Goal: Task Accomplishment & Management: Use online tool/utility

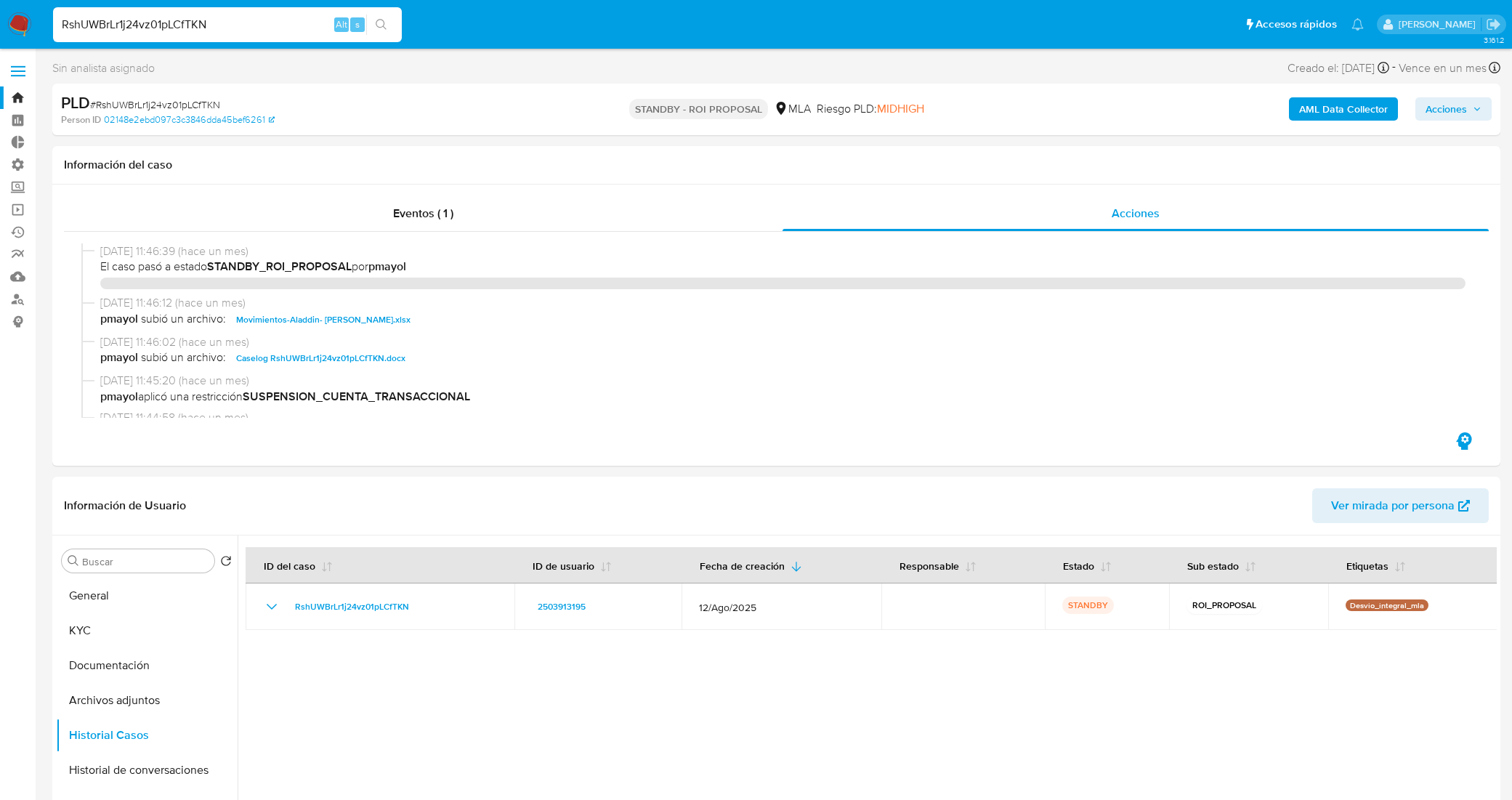
select select "10"
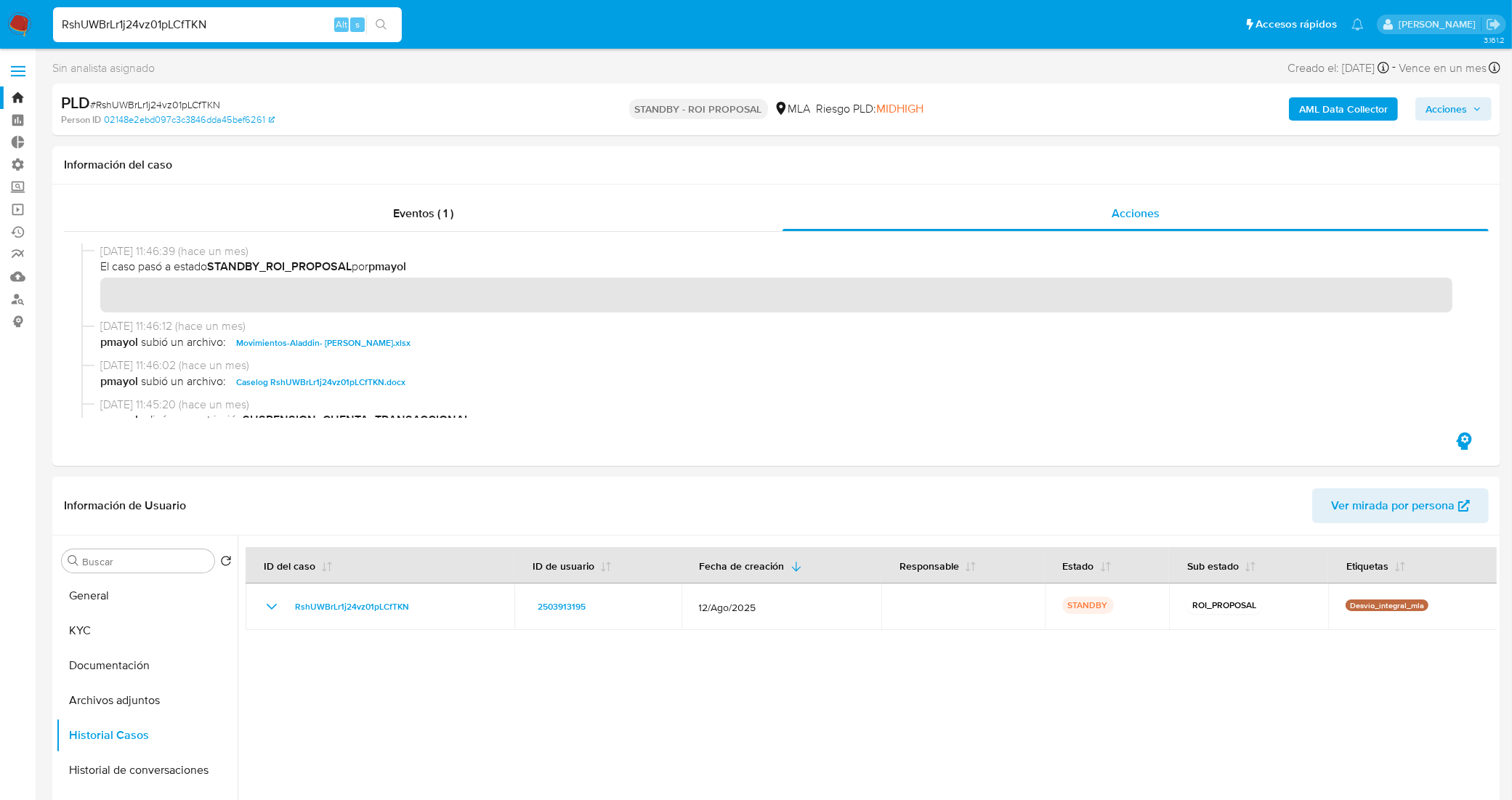
click at [0, 4] on nav "Pausado Ver notificaciones RshUWBrLr1j24vz01pLCfTKN Alt s Accesos rápidos Presi…" at bounding box center [756, 24] width 1512 height 49
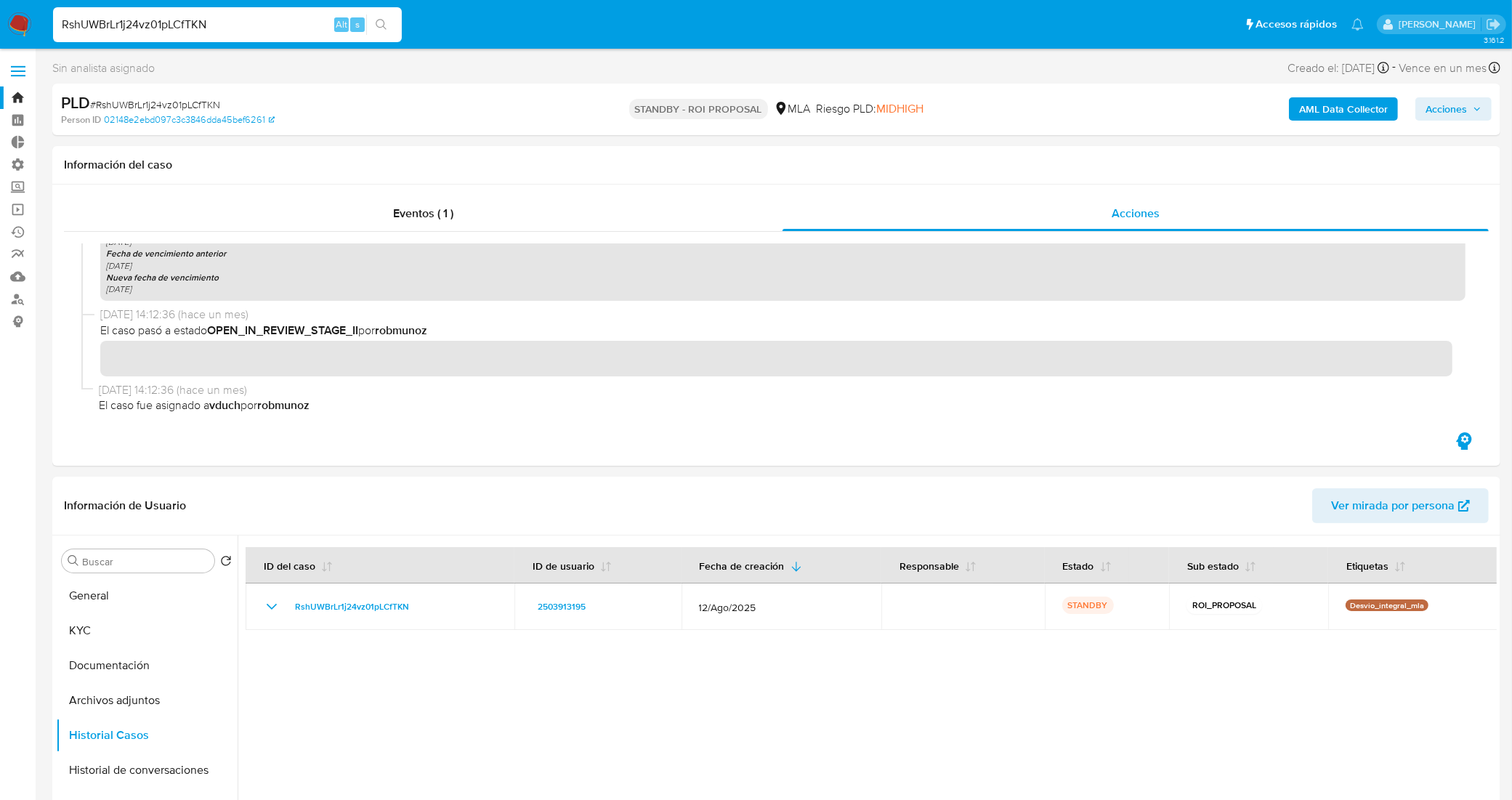
paste input "j2nlEchvhwqWit3HYaGht0x"
type input "j2nlEchvhwqWit3HYaGht0xN"
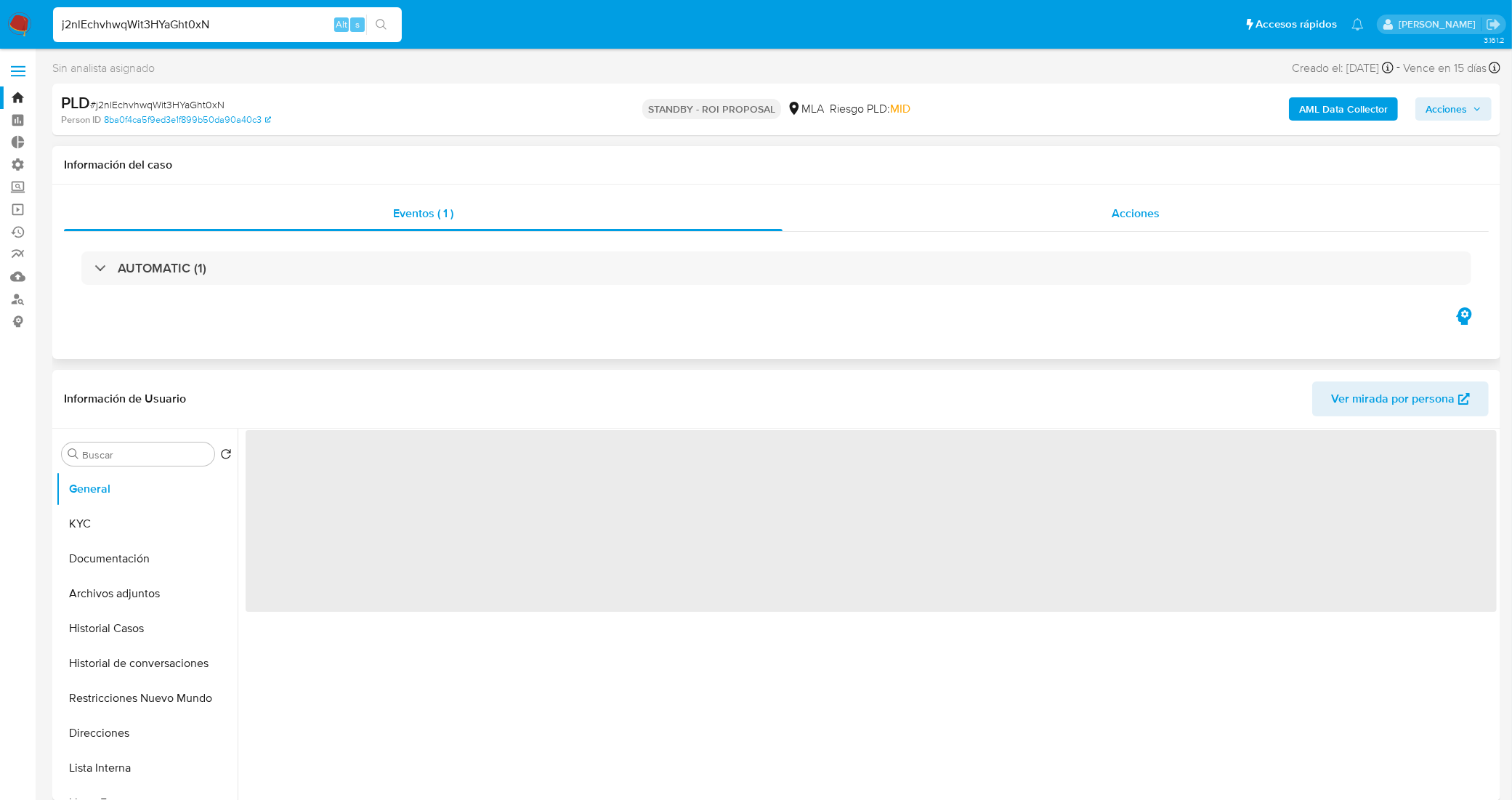
click at [964, 217] on div "Acciones" at bounding box center [1135, 213] width 706 height 35
select select "10"
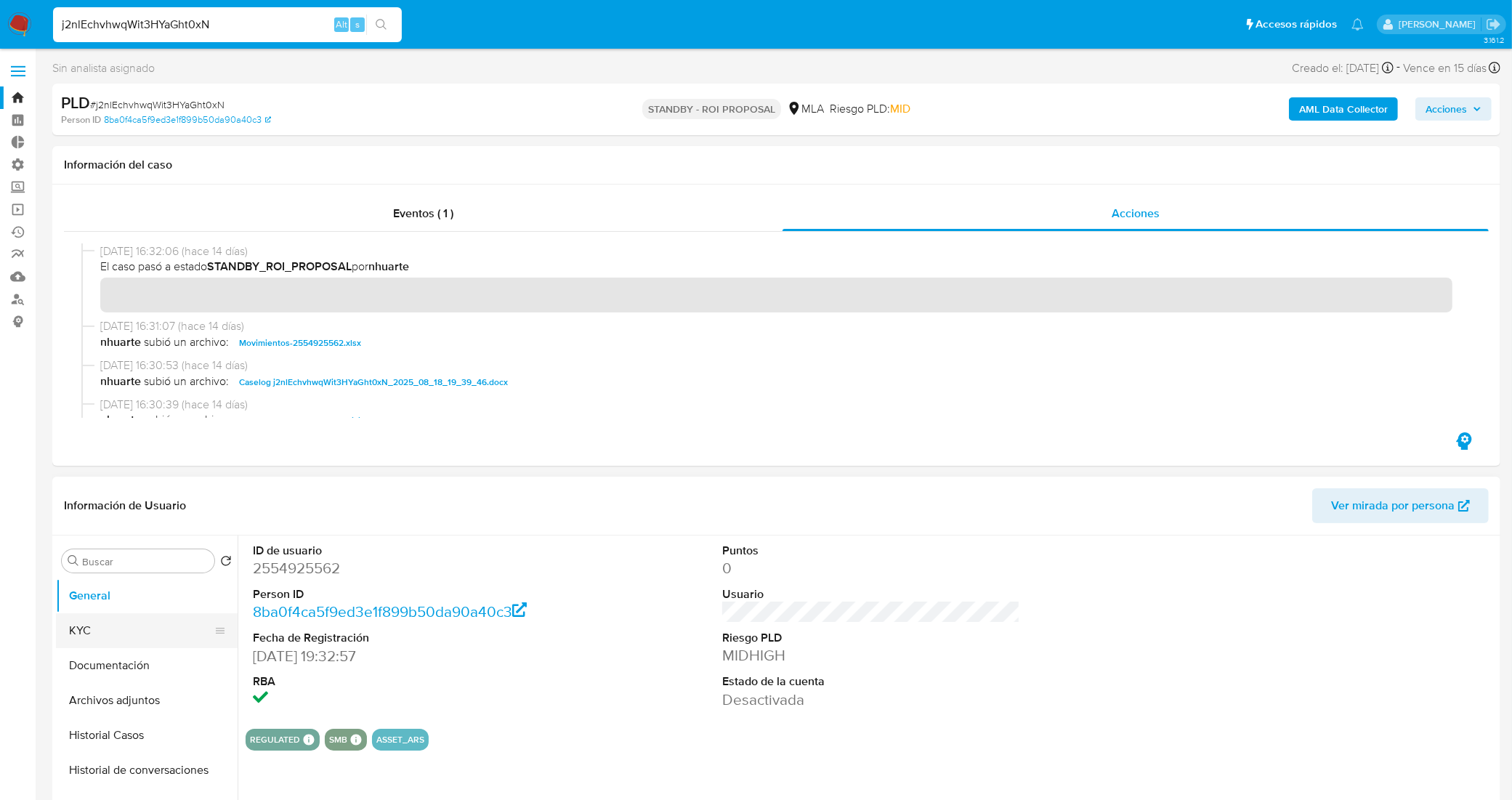
click at [130, 624] on button "KYC" at bounding box center [140, 631] width 170 height 35
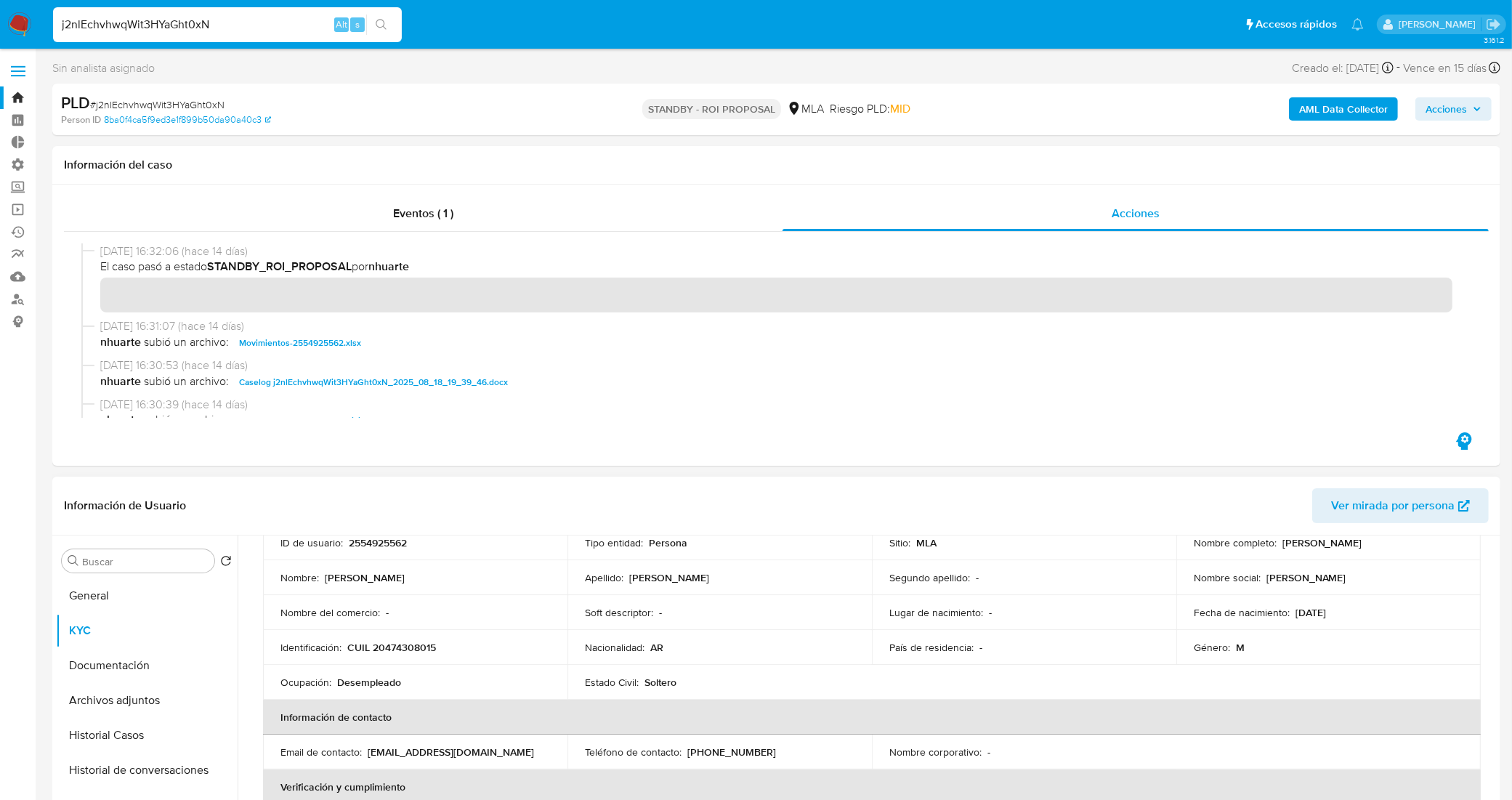
scroll to position [182, 0]
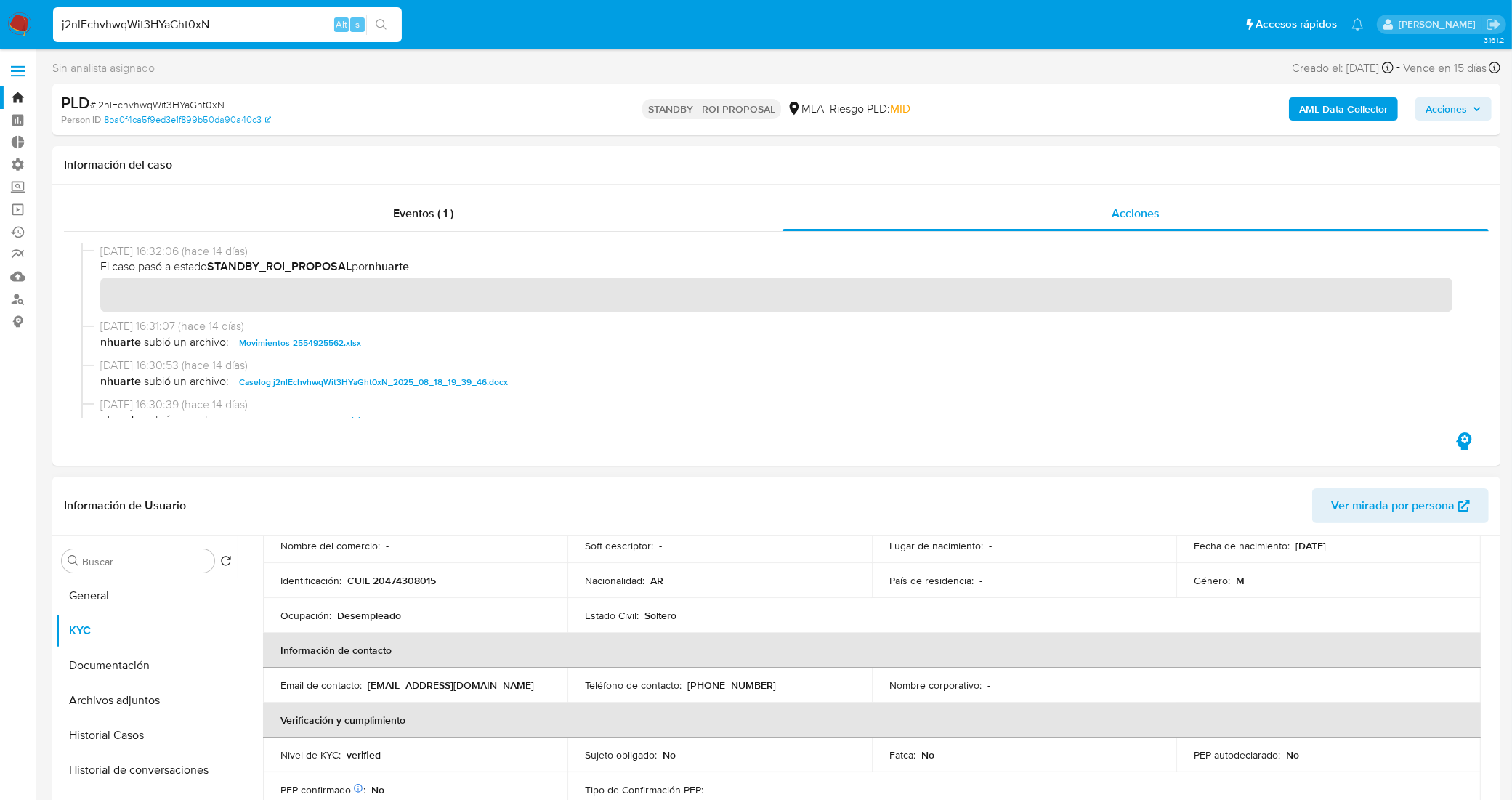
click at [411, 580] on p "CUIL 20474308015" at bounding box center [391, 580] width 89 height 13
copy p "20474308015"
drag, startPoint x: 289, startPoint y: 23, endPoint x: 0, endPoint y: 20, distance: 289.0
click at [0, 20] on nav "Pausado Ver notificaciones j2nlEchvhwqWit3HYaGht0xN Alt s Accesos rápidos Presi…" at bounding box center [756, 24] width 1512 height 49
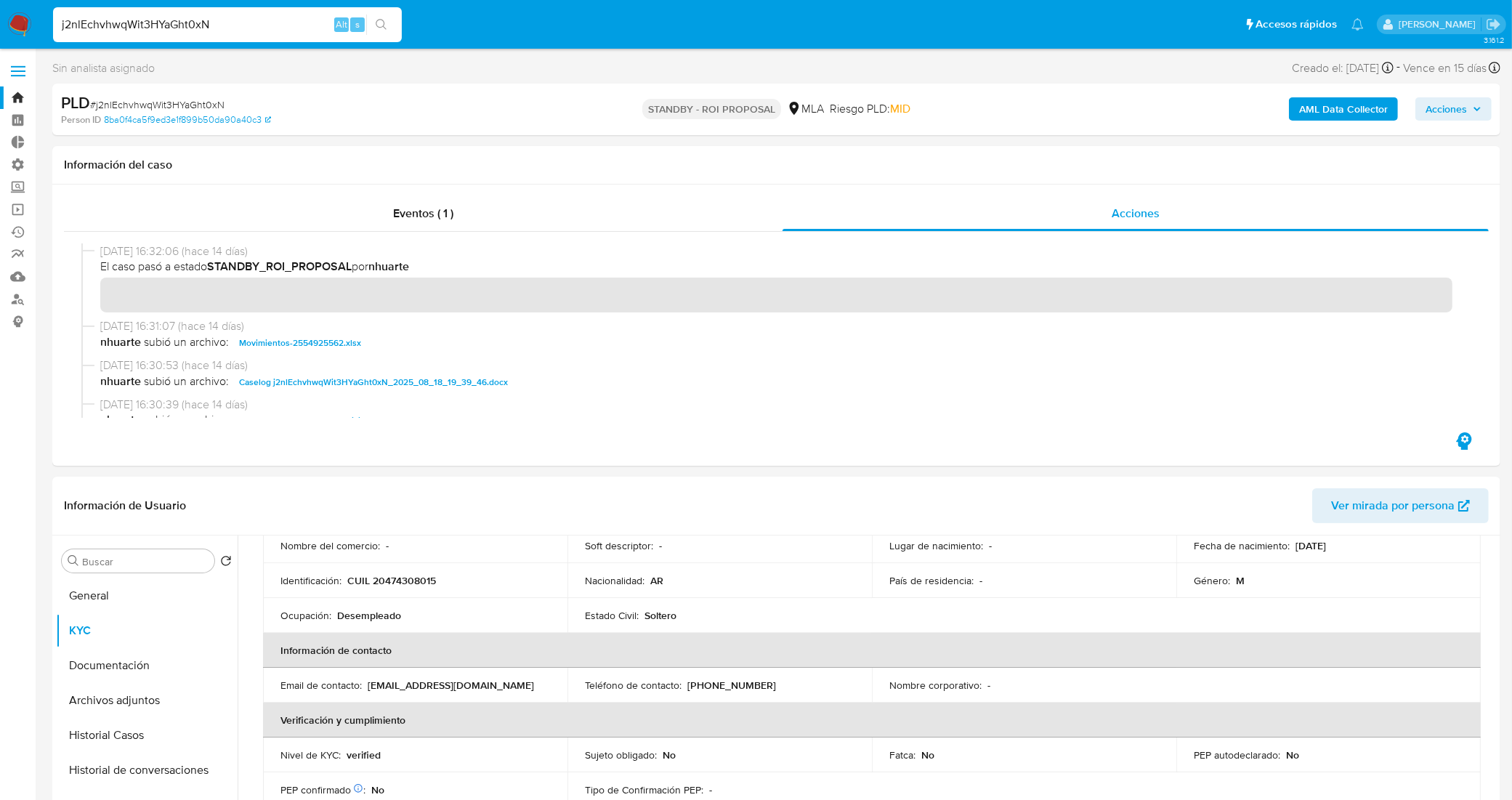
paste input "uXoAn0xMaYKH8UeqimlFEQ3y"
type input "uXoAn0xMaYKH8UeqimlFEQ3y"
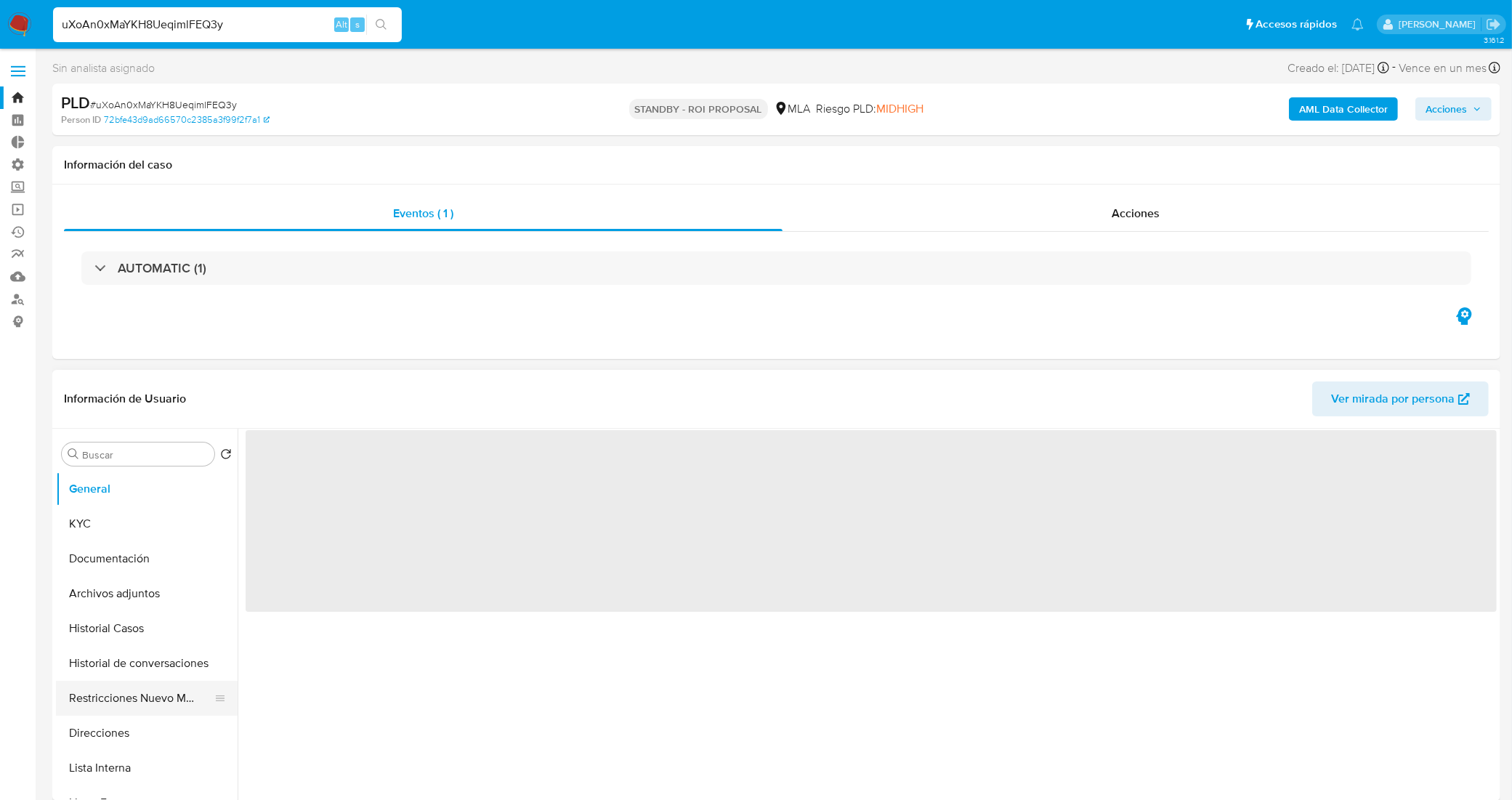
click at [124, 697] on button "Restricciones Nuevo Mundo" at bounding box center [140, 698] width 170 height 35
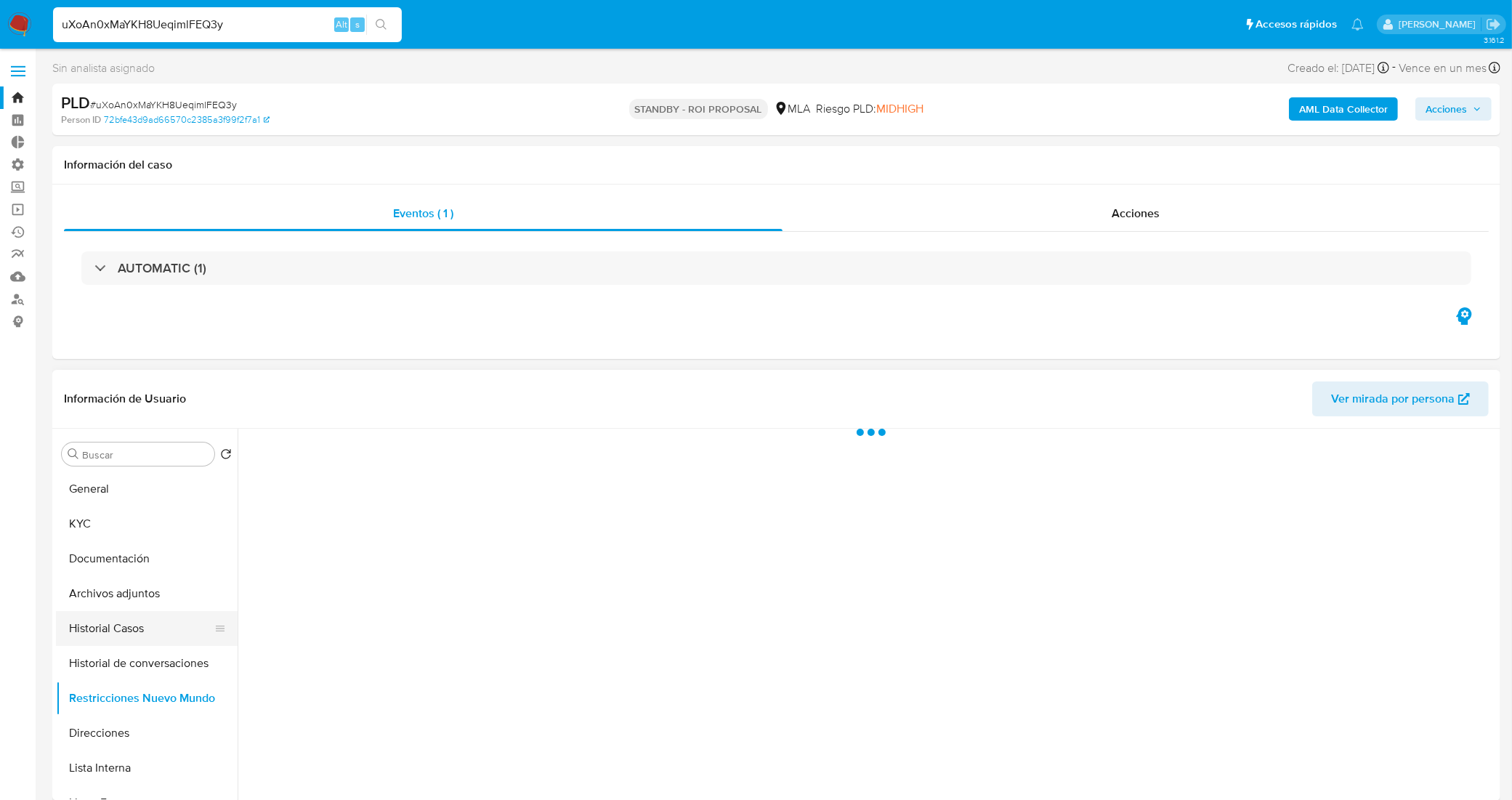
click at [125, 645] on button "Historial Casos" at bounding box center [140, 628] width 170 height 35
select select "10"
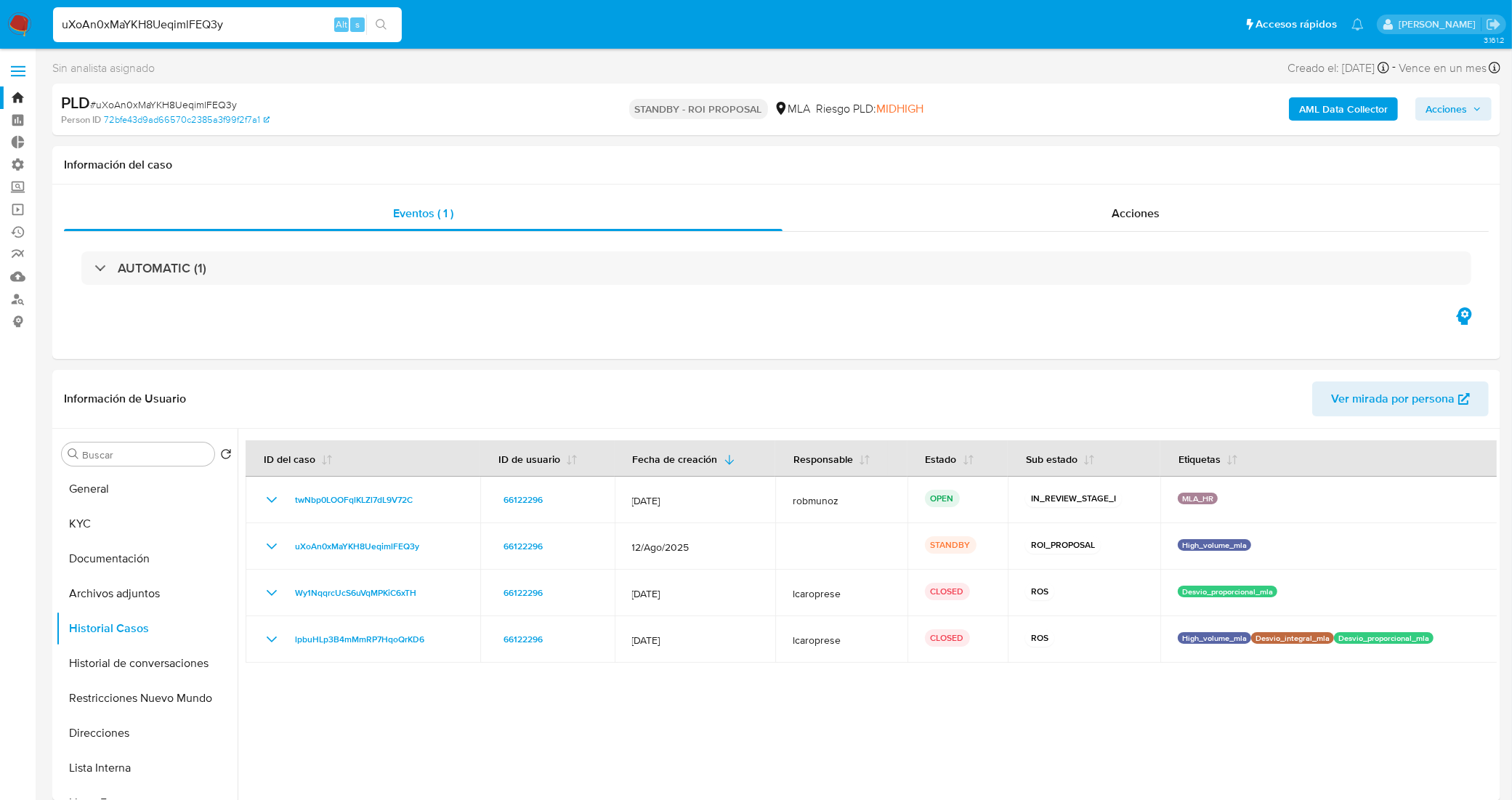
drag, startPoint x: 238, startPoint y: 21, endPoint x: 0, endPoint y: 31, distance: 238.2
click at [0, 31] on nav "Pausado Ver notificaciones uXoAn0xMaYKH8UeqimlFEQ3y Alt s Accesos rápidos Presi…" at bounding box center [756, 24] width 1512 height 49
paste input "j2nlEchvhwqWit3HYaGht0xN"
type input "j2nlEchvhwqWit3HYaGht0xN"
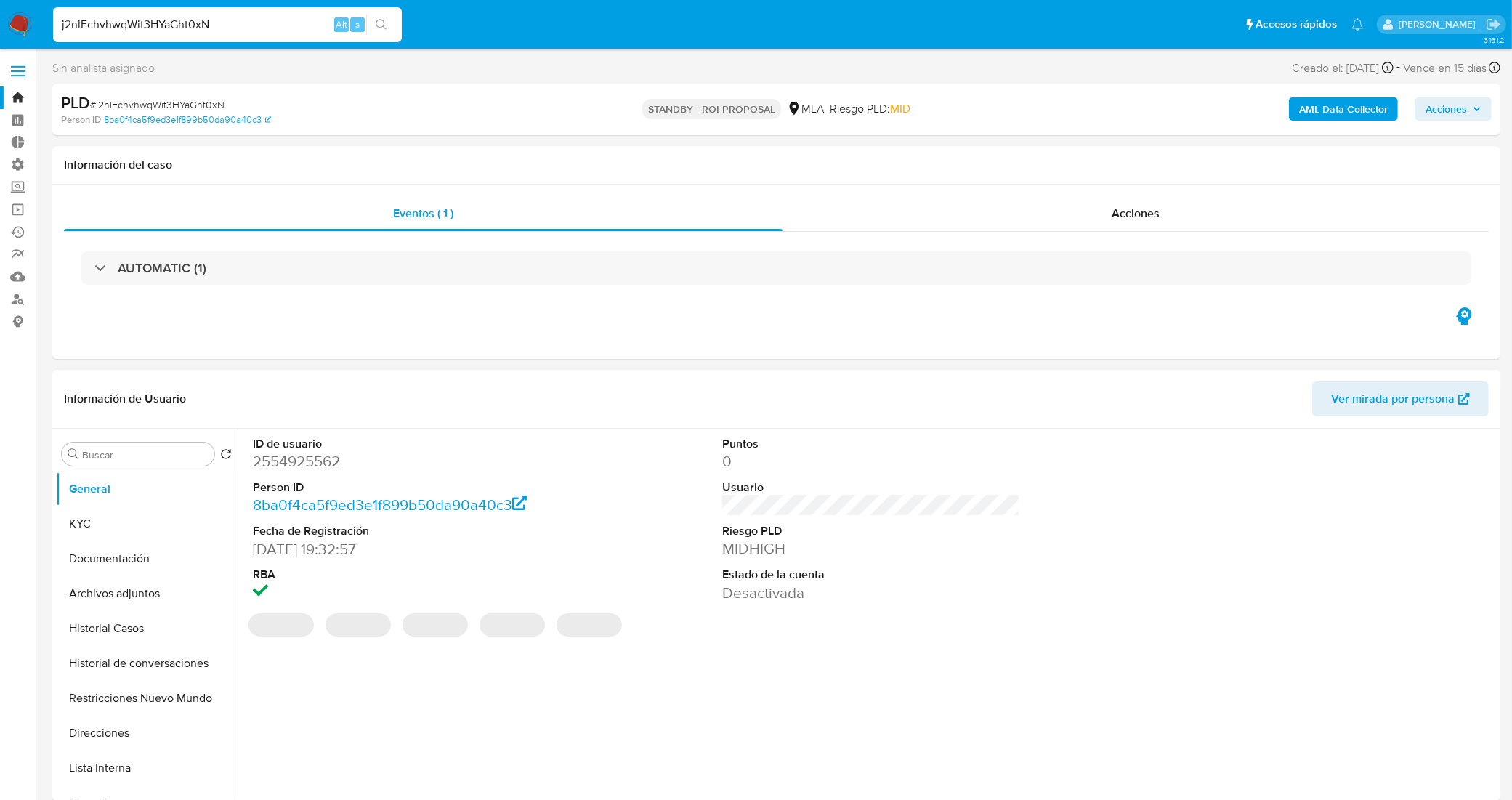
select select "10"
click at [129, 630] on button "Historial Casos" at bounding box center [140, 628] width 170 height 35
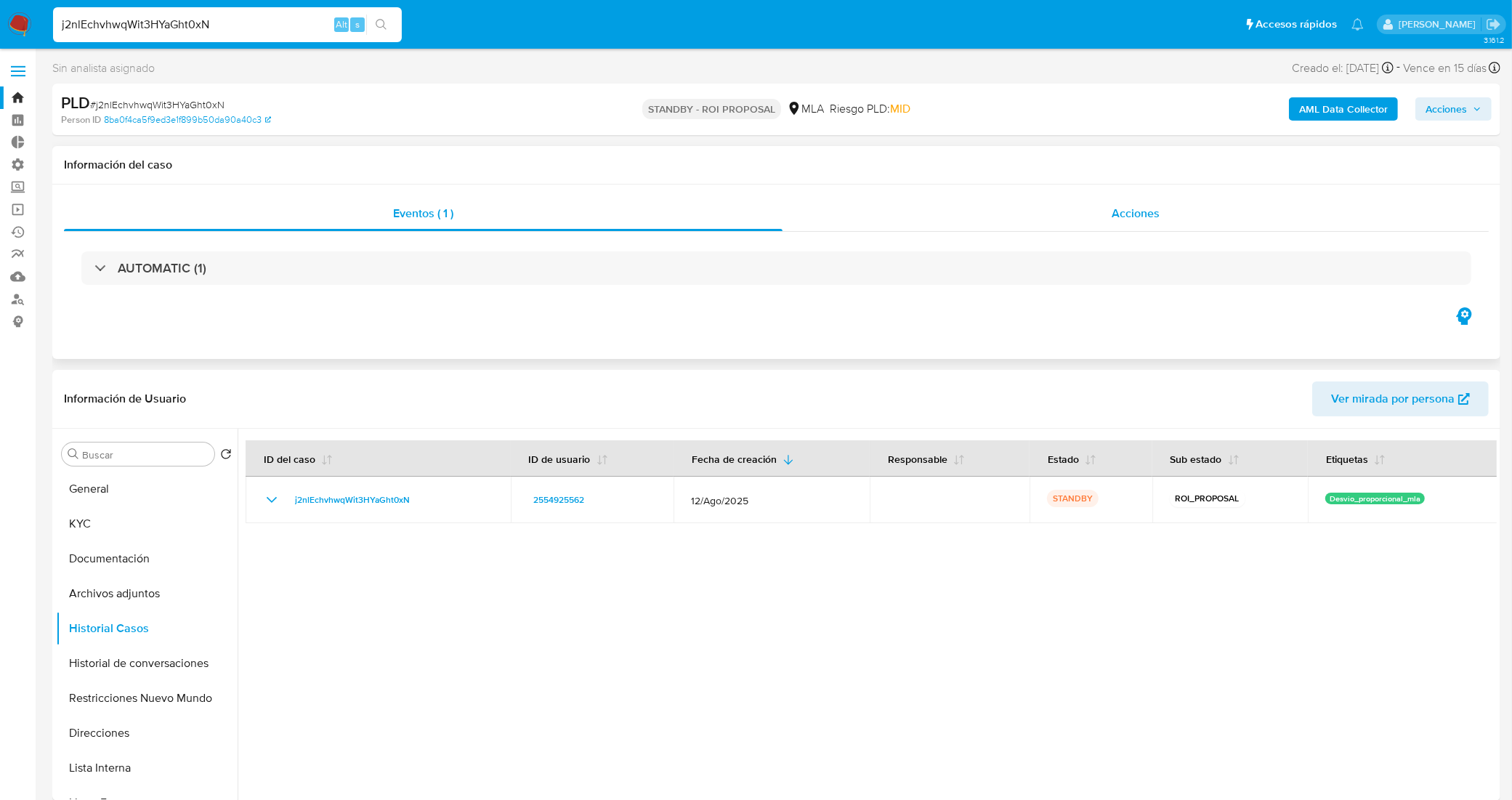
click at [994, 211] on div "Acciones" at bounding box center [1135, 213] width 706 height 35
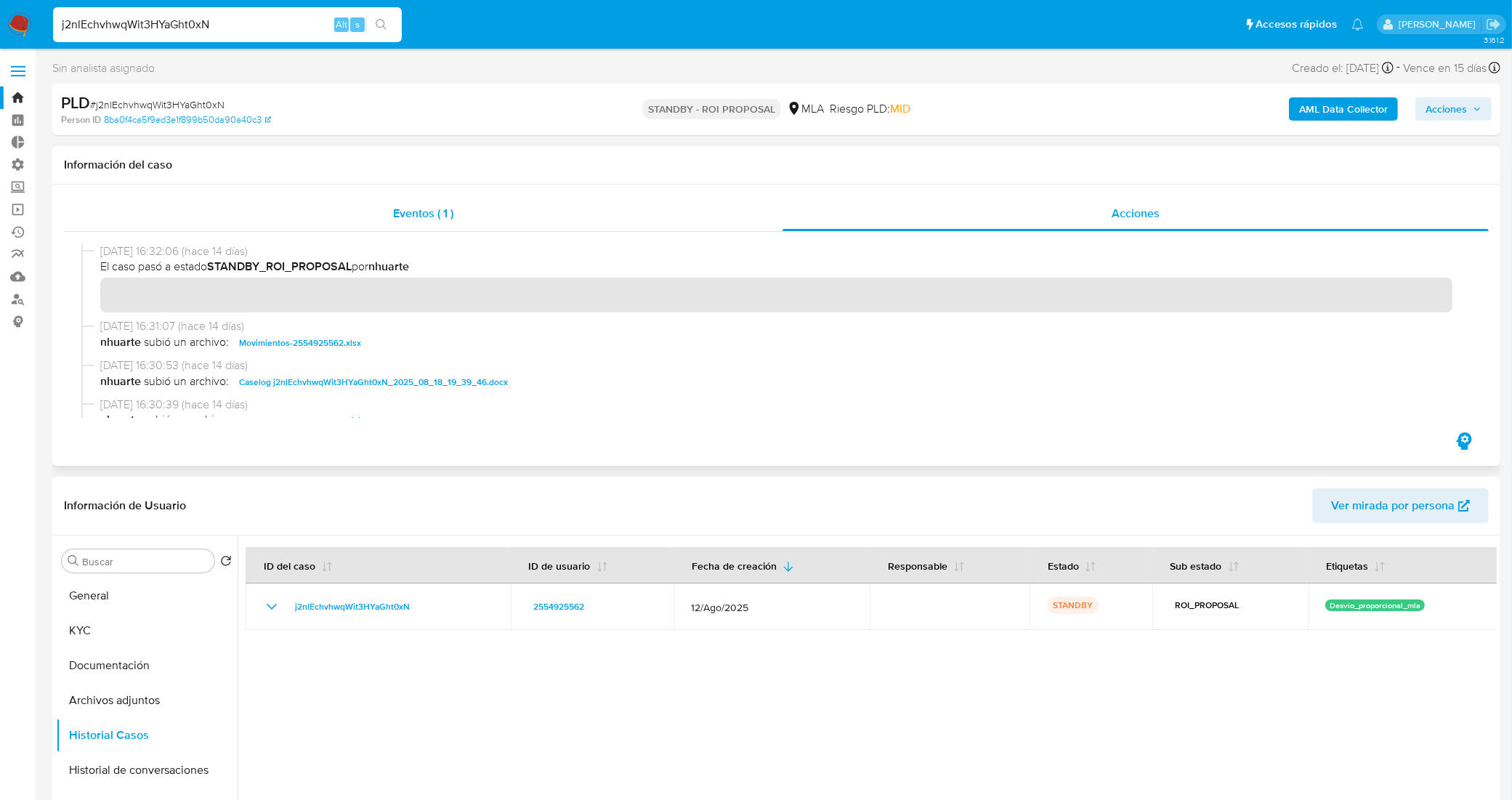
click at [458, 206] on div "Eventos ( 1 )" at bounding box center [423, 213] width 719 height 35
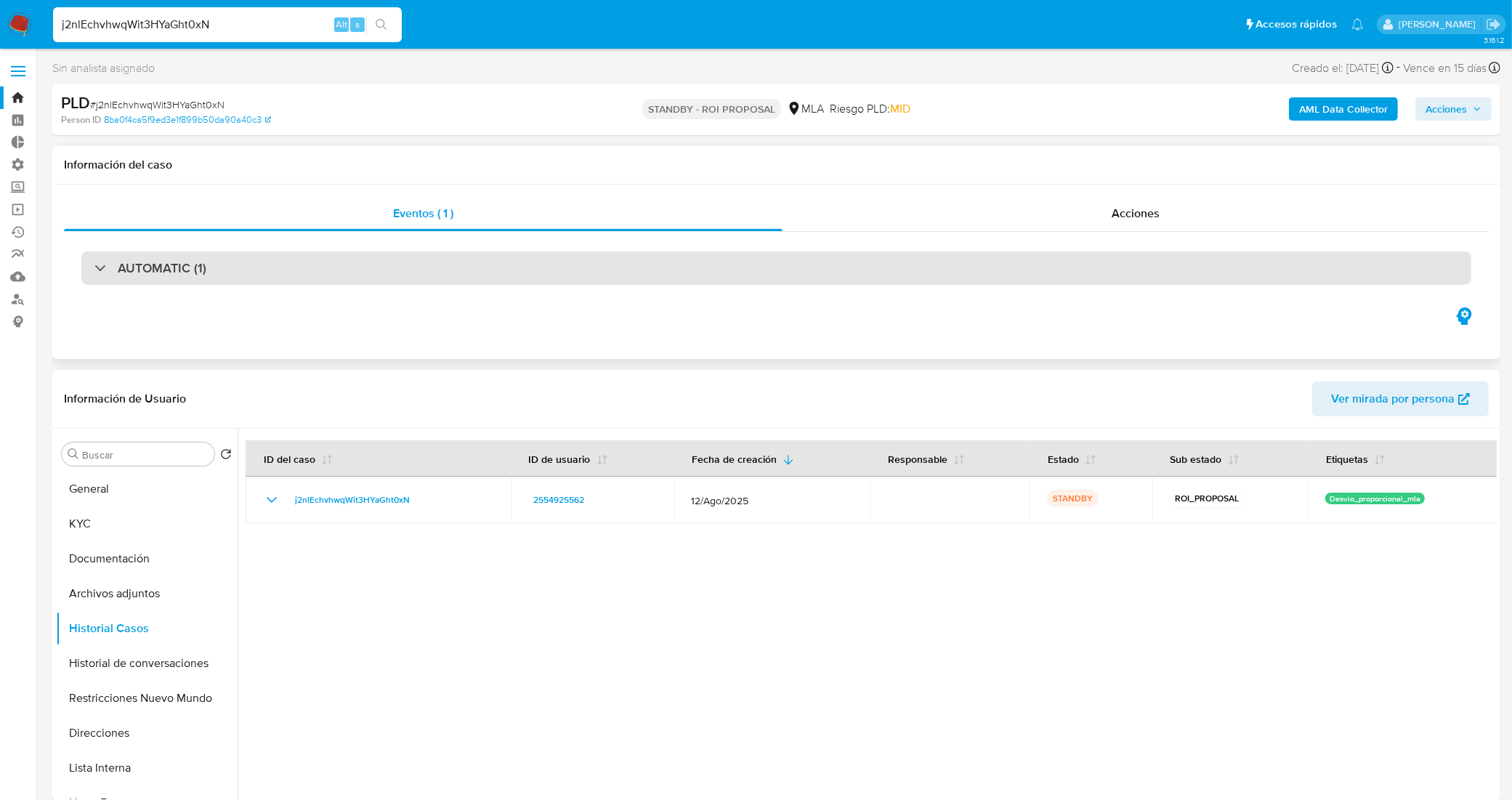
click at [178, 270] on h3 "AUTOMATIC (1)" at bounding box center [162, 268] width 89 height 16
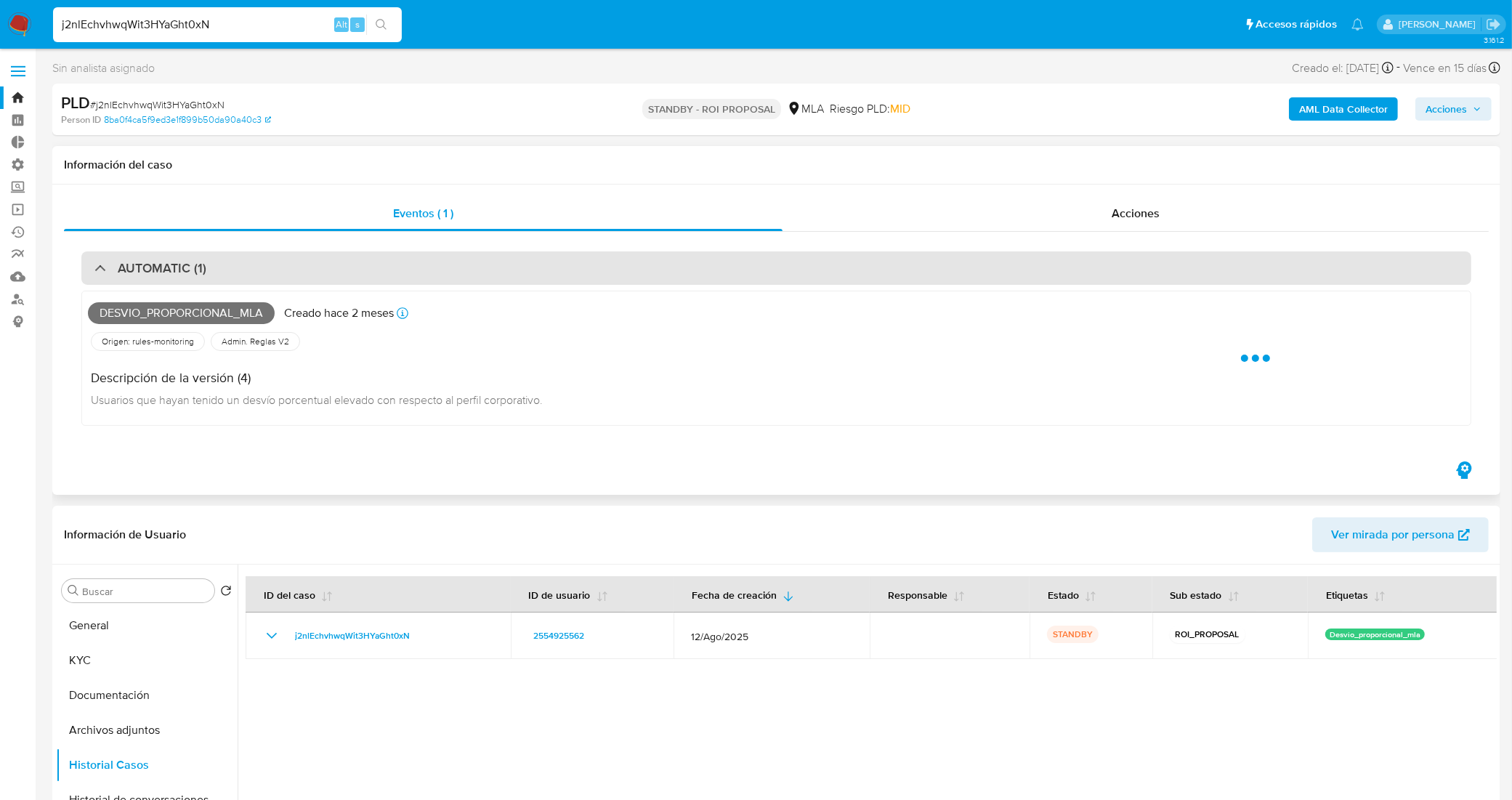
click at [201, 266] on h3 "AUTOMATIC (1)" at bounding box center [162, 268] width 89 height 16
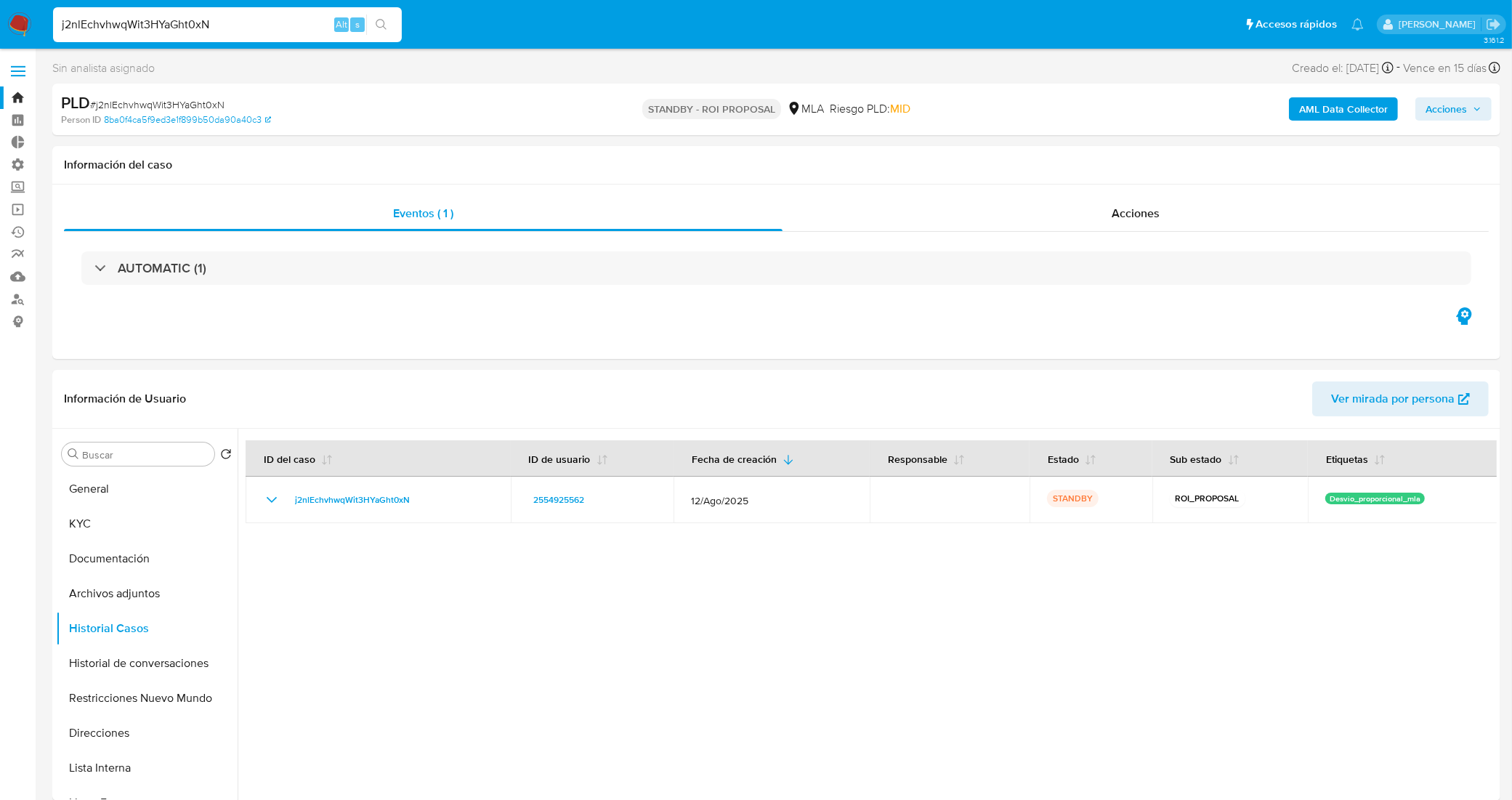
drag, startPoint x: 231, startPoint y: 28, endPoint x: 0, endPoint y: -4, distance: 233.2
paste input "i3ELEr1WvG1owRXWRTUqSP8p"
type input "i3ELEr1WvG1owRXWRTUqSP8p"
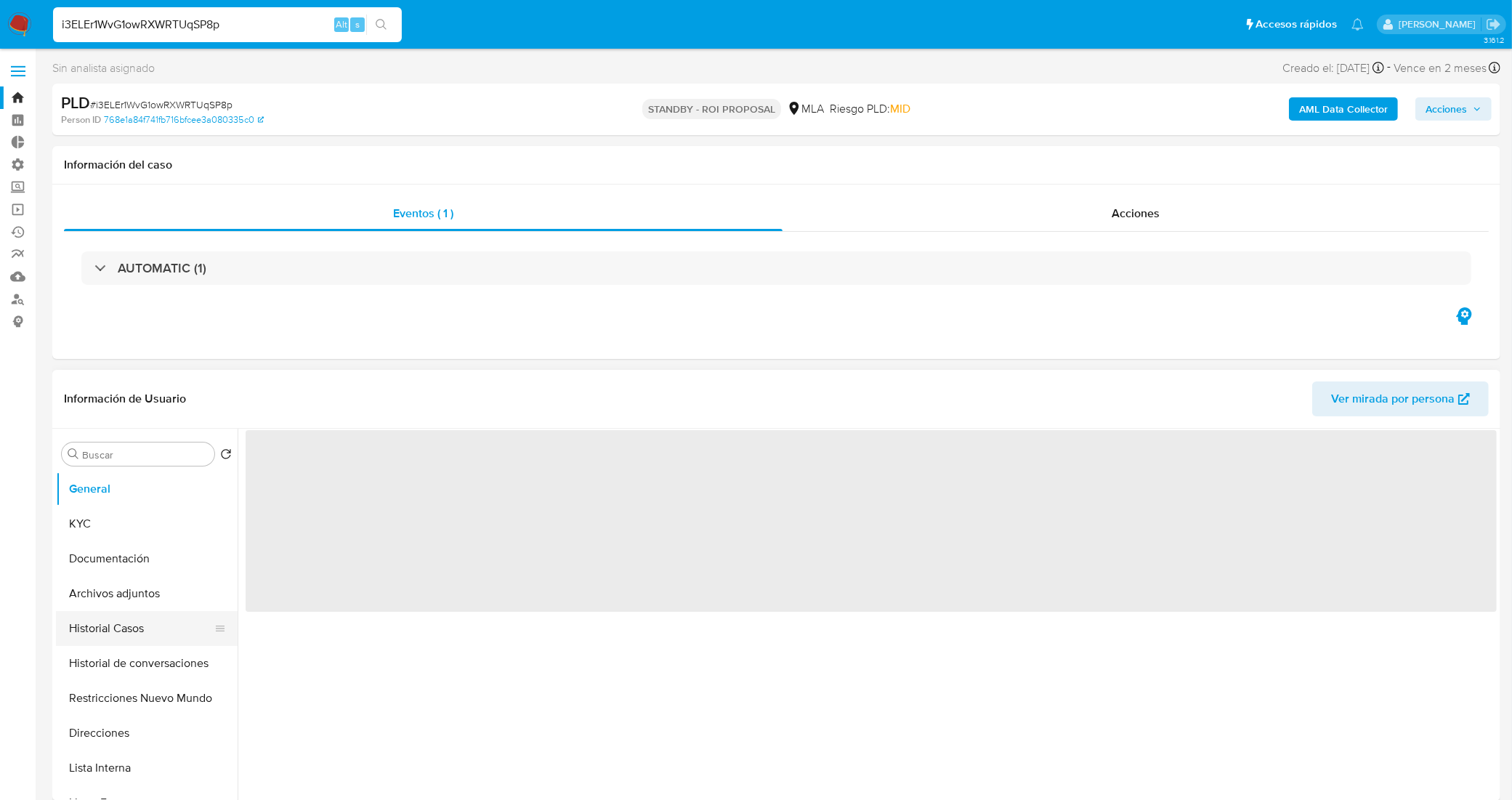
click at [139, 634] on button "Historial Casos" at bounding box center [140, 628] width 170 height 35
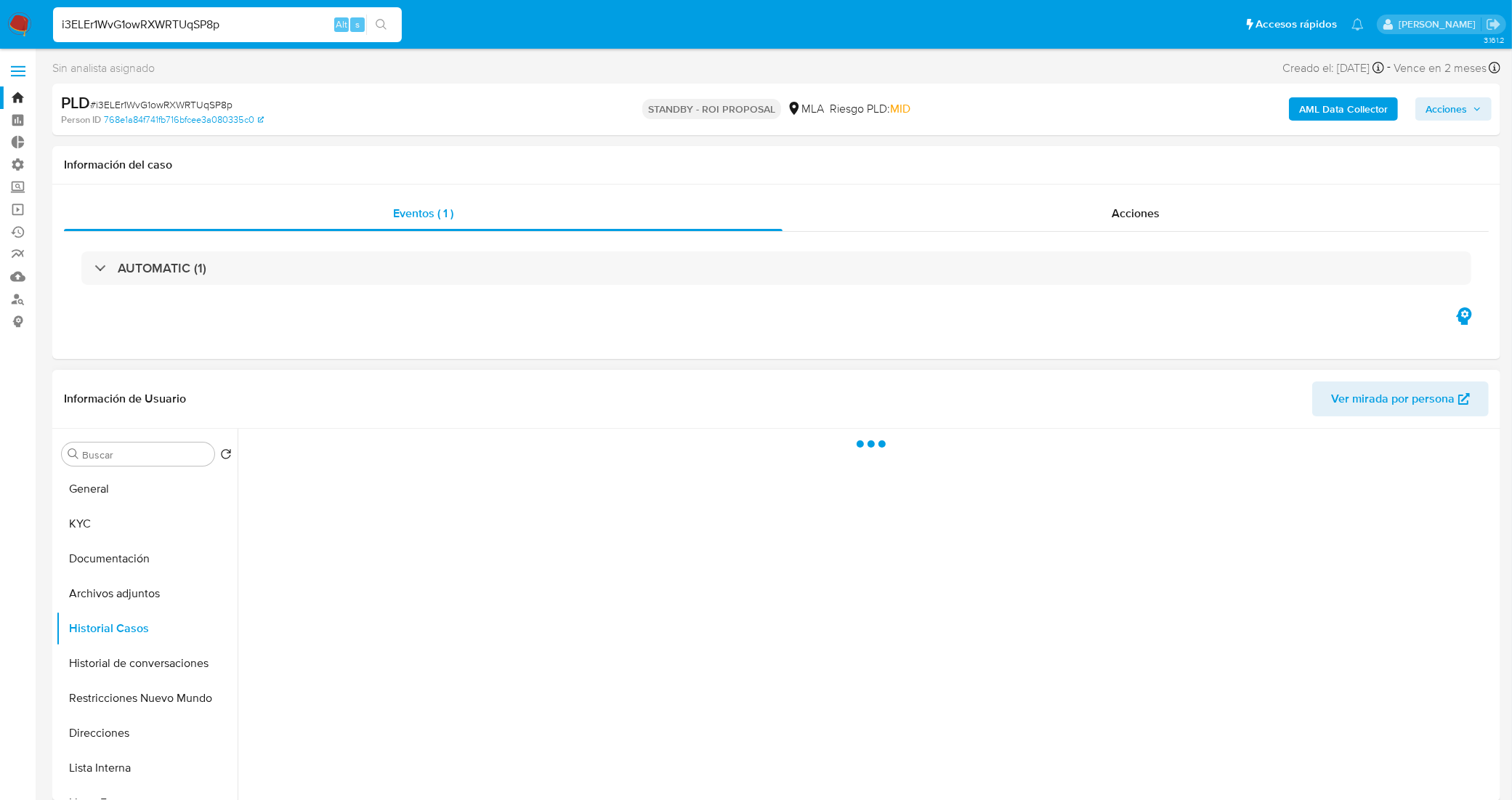
select select "10"
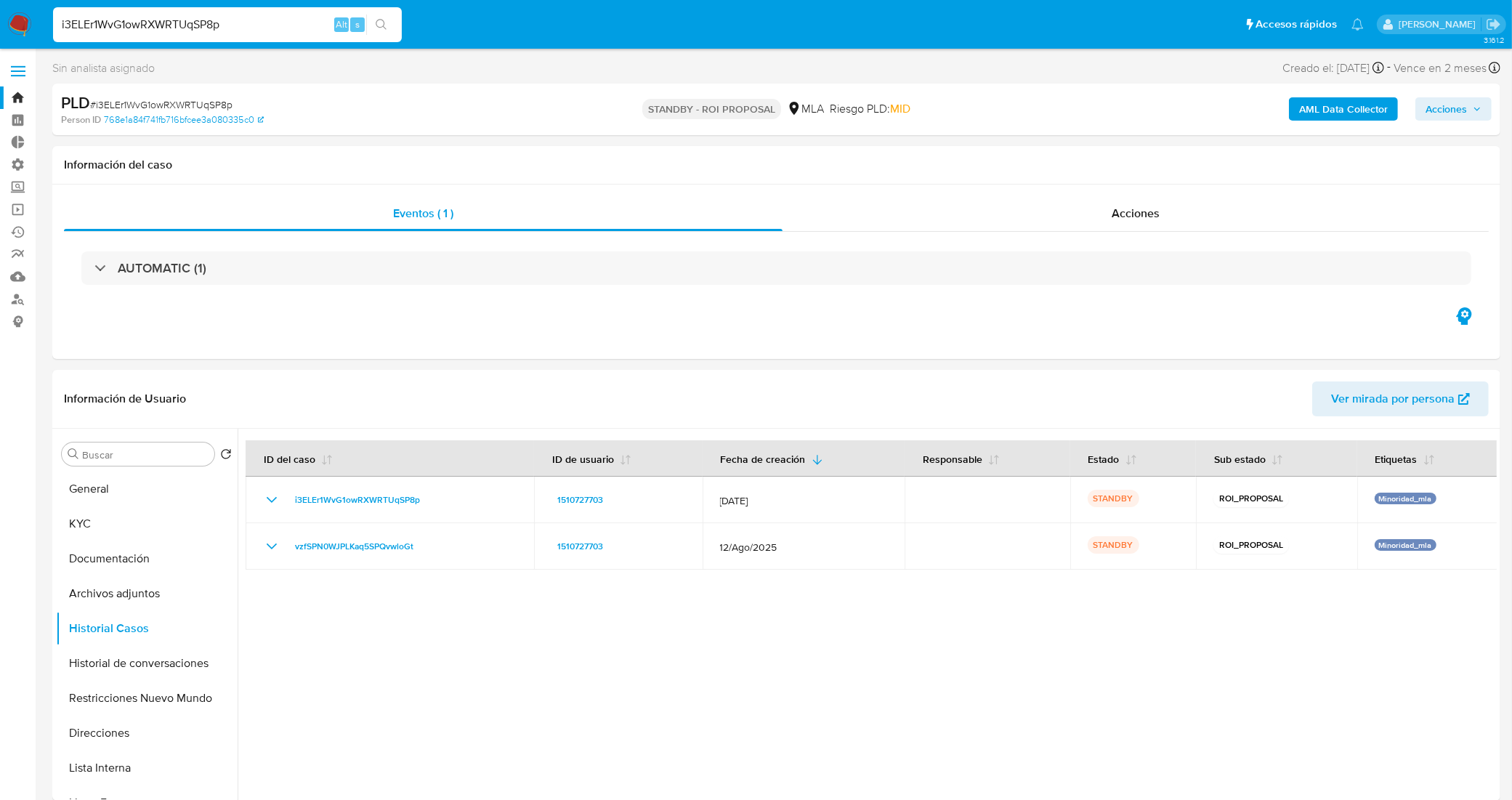
drag, startPoint x: 219, startPoint y: 27, endPoint x: 0, endPoint y: -10, distance: 222.1
paste input "qqAPBHpRZhPa9Qpuw5qB0WMN"
type input "qqAPBHpRZhPa9Qpuw5qB0WMN"
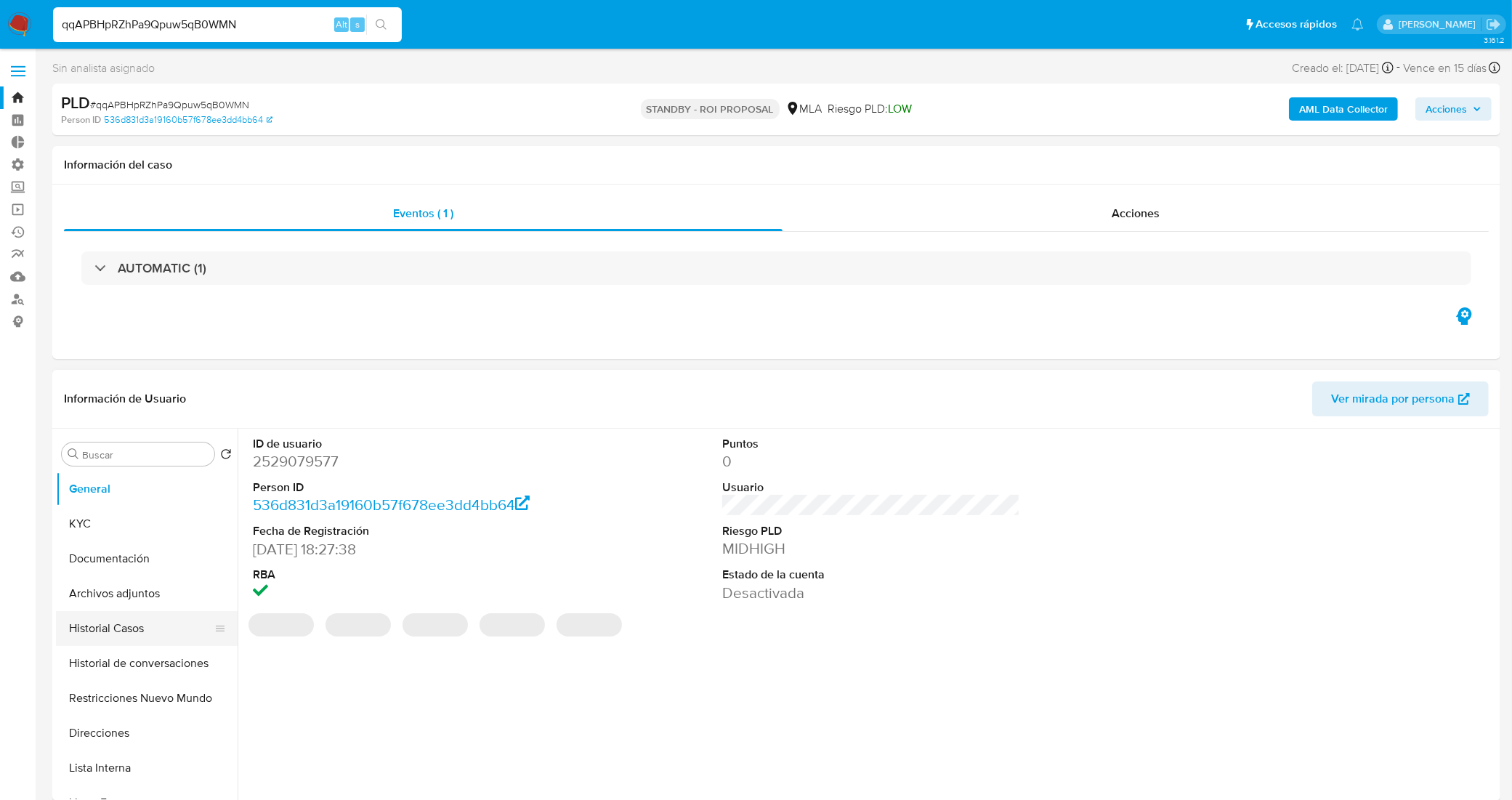
click at [127, 625] on button "Historial Casos" at bounding box center [140, 628] width 170 height 35
select select "10"
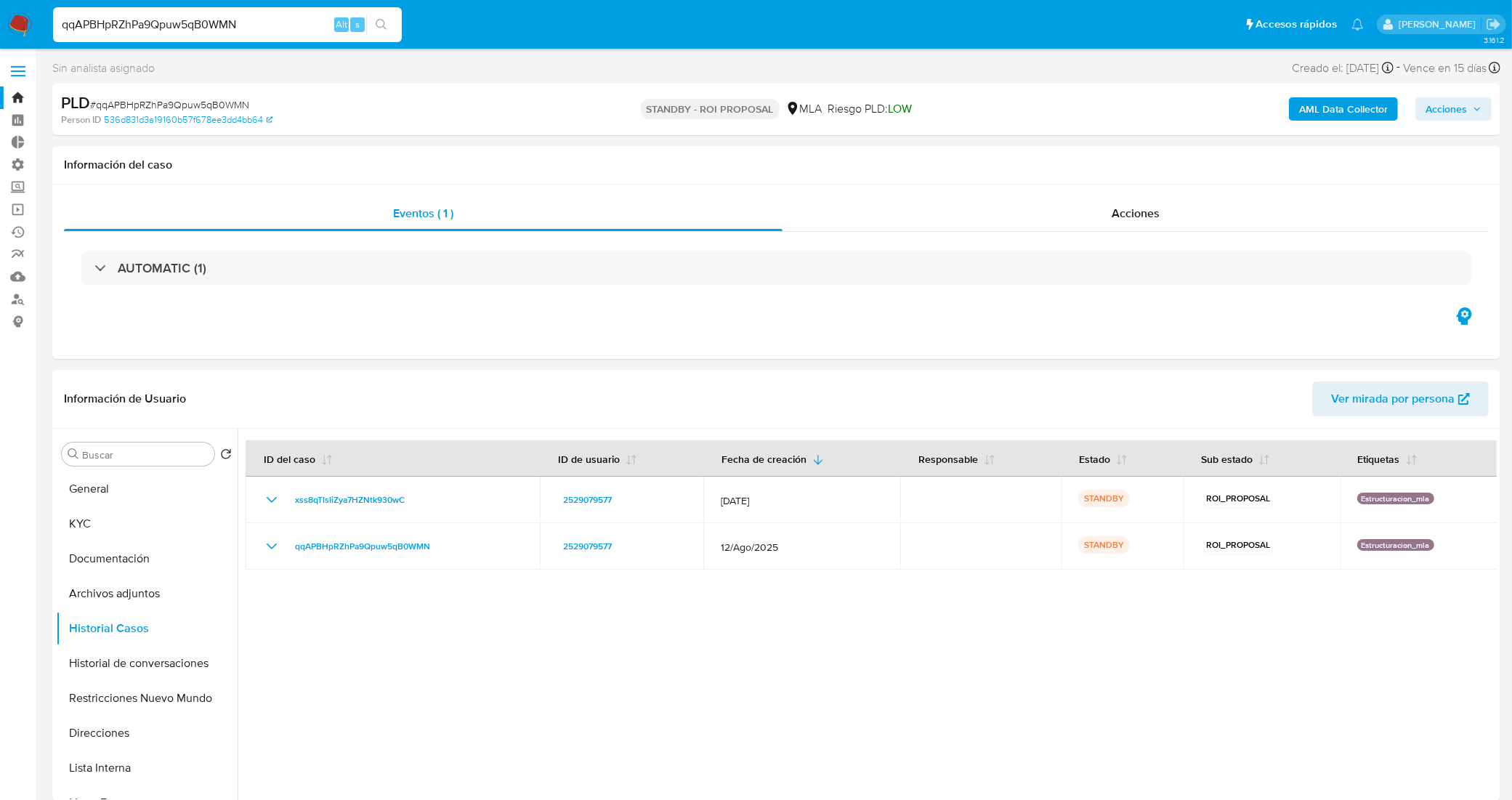
drag, startPoint x: 259, startPoint y: 28, endPoint x: 0, endPoint y: 27, distance: 259.0
click at [0, 30] on nav "Pausado Ver notificaciones qqAPBHpRZhPa9Qpuw5qB0WMN Alt s Accesos rápidos Presi…" at bounding box center [756, 24] width 1512 height 49
paste input "BV8yeriDko1tzeKVTJZCf4rr"
type input "BV8yeriDko1tzeKVTJZCf4rr"
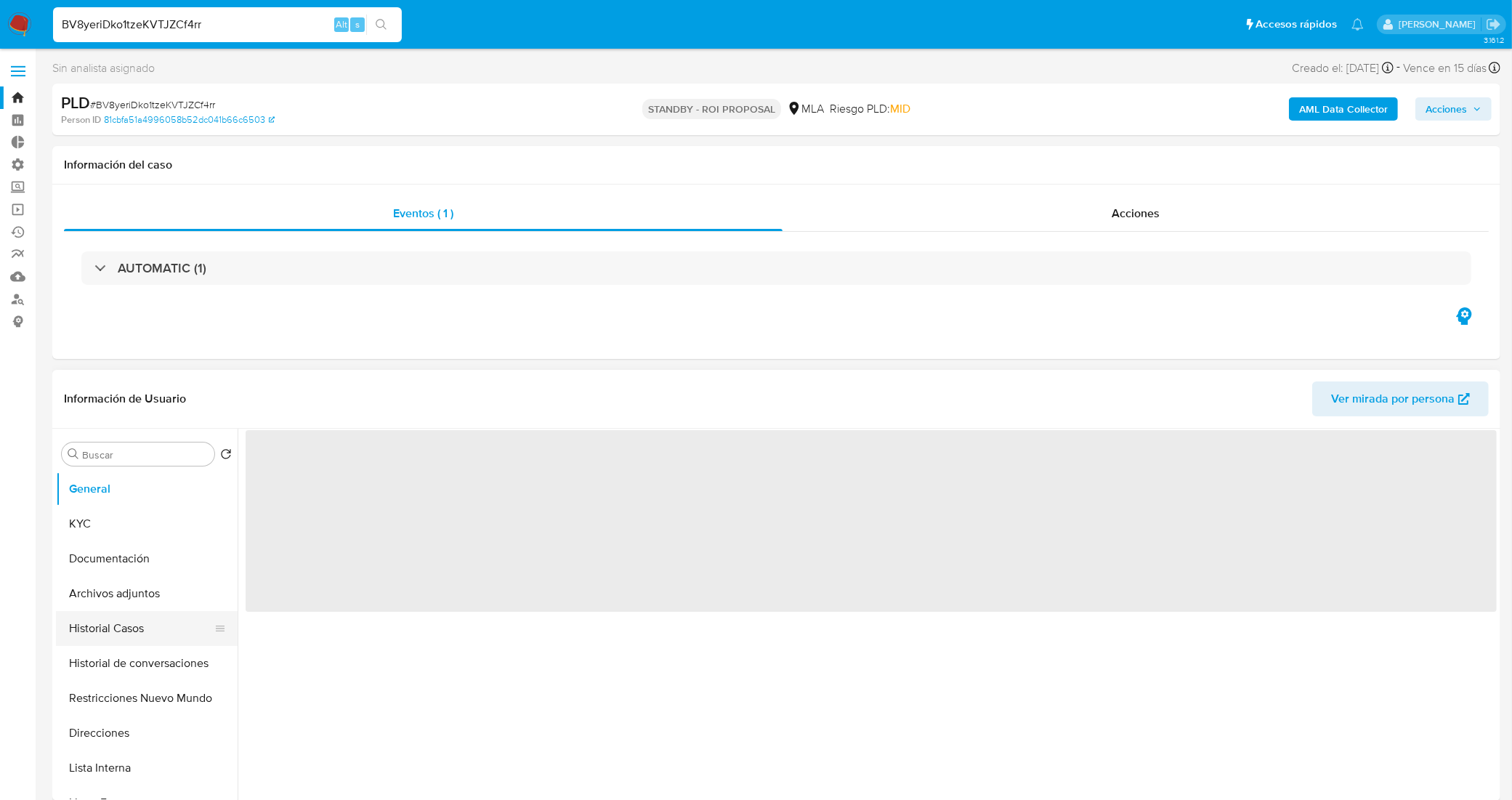
select select "10"
click at [109, 633] on button "Historial Casos" at bounding box center [140, 628] width 170 height 35
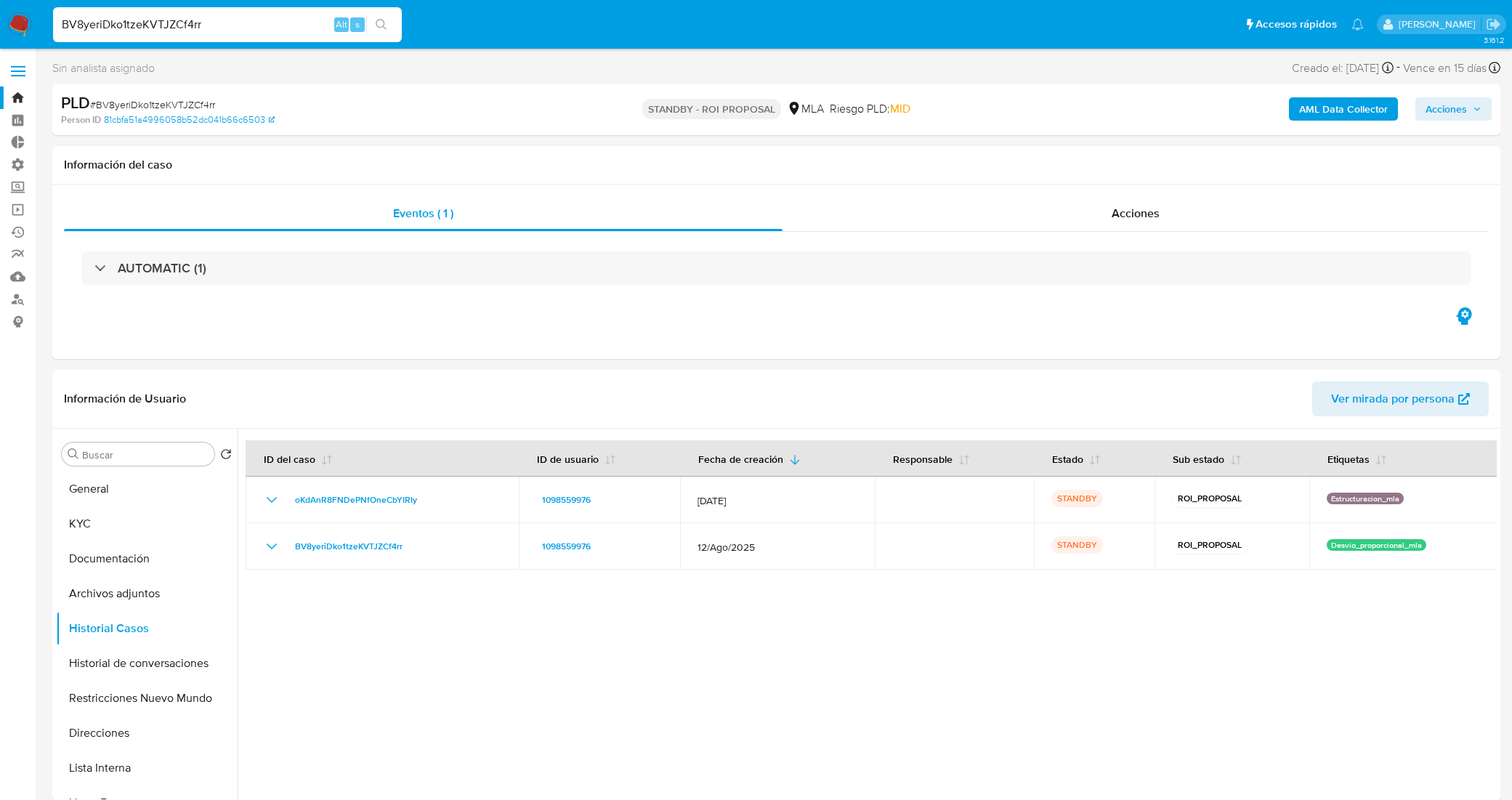
select select "10"
drag, startPoint x: 200, startPoint y: 21, endPoint x: 0, endPoint y: 41, distance: 201.0
click at [0, 39] on nav "Pausado Ver notificaciones BV8yeriDko1tzeKVTJZCf4rr Alt s Accesos rápidos Presi…" at bounding box center [756, 24] width 1512 height 49
paste input "1Y2IfpBbnat3hzjNwUqMdjtT"
type input "1Y2IfpBbnat3hzjNwUqMdjtT"
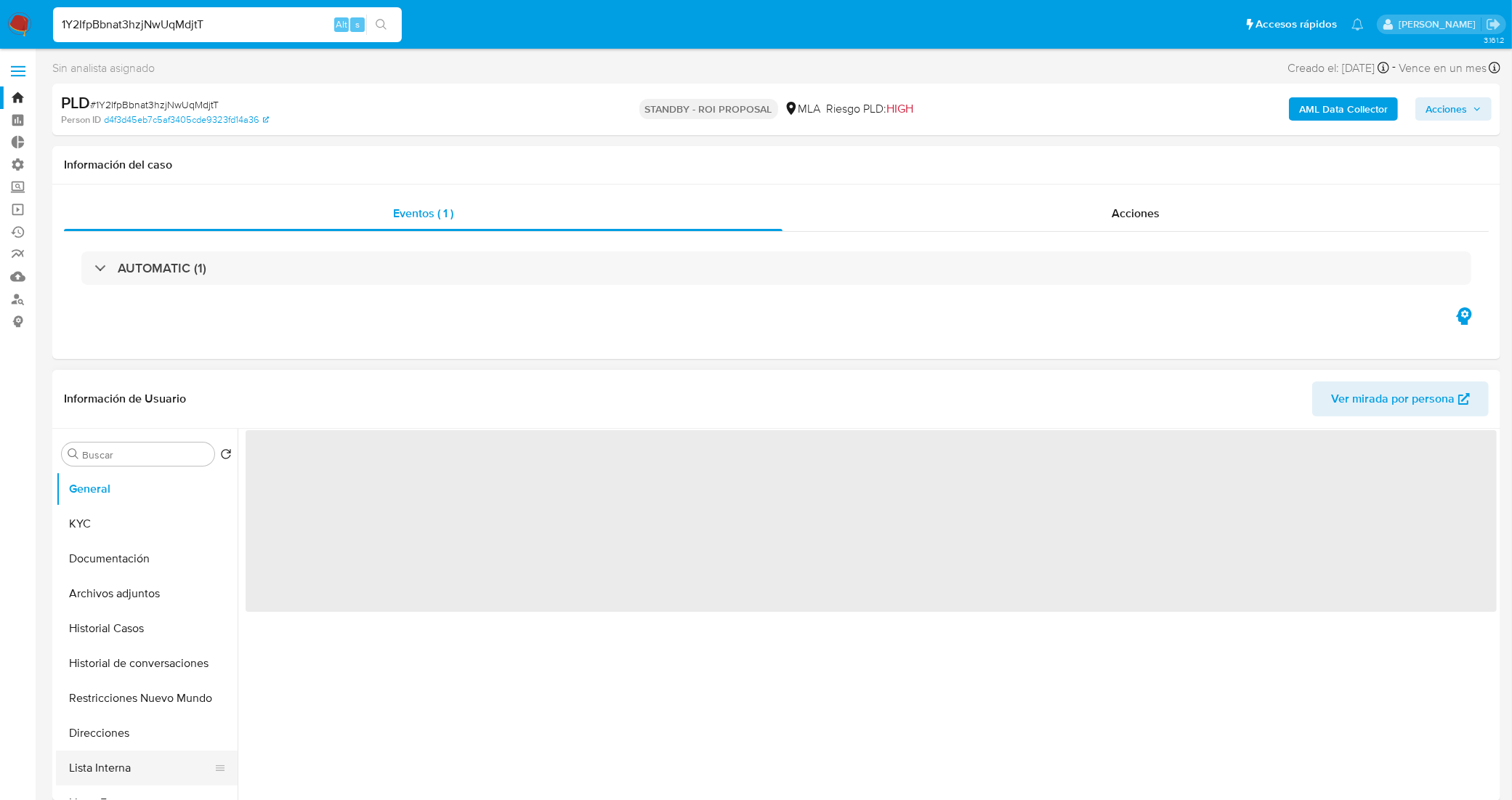
select select "10"
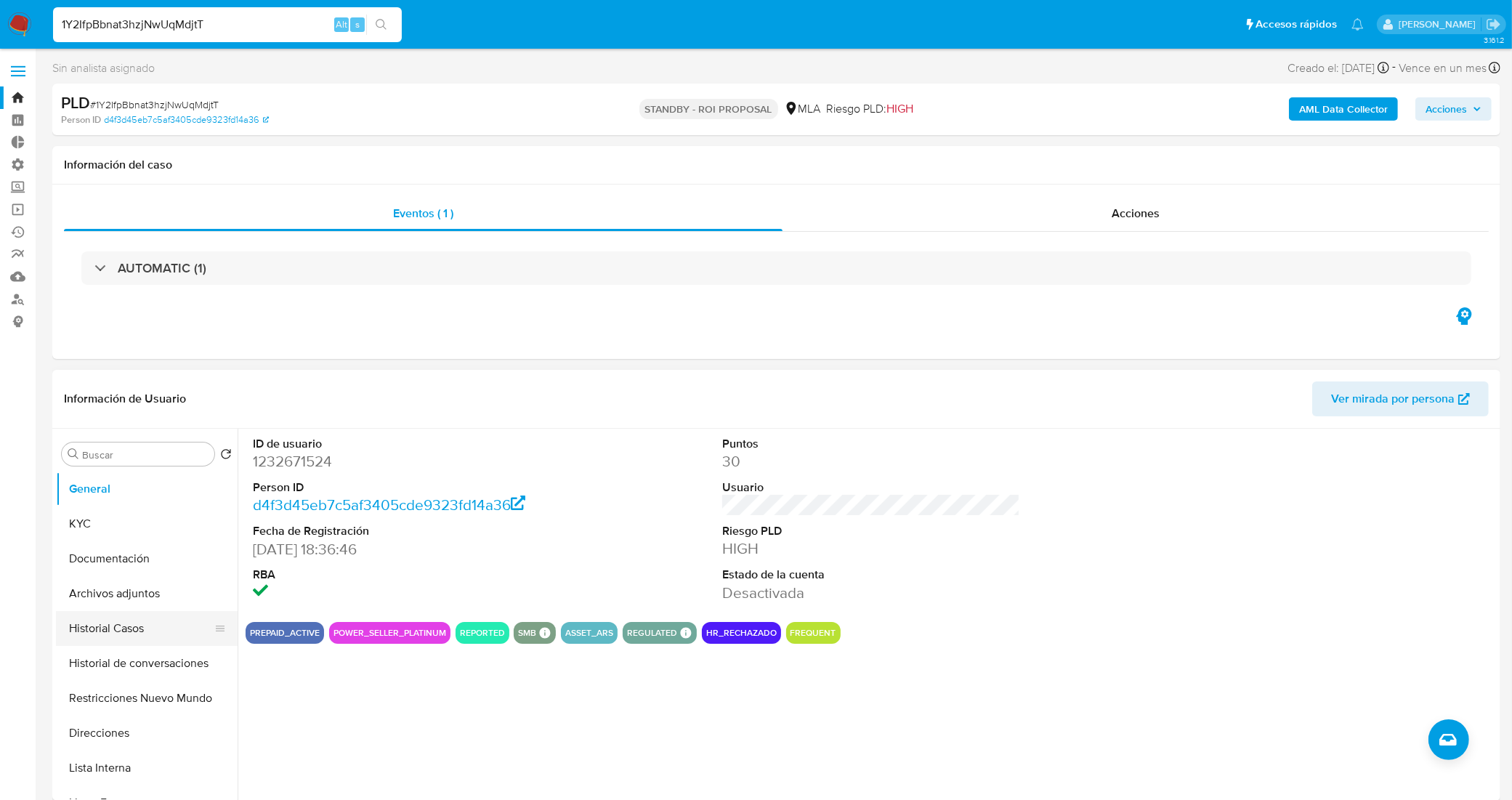
click at [143, 625] on button "Historial Casos" at bounding box center [140, 628] width 170 height 35
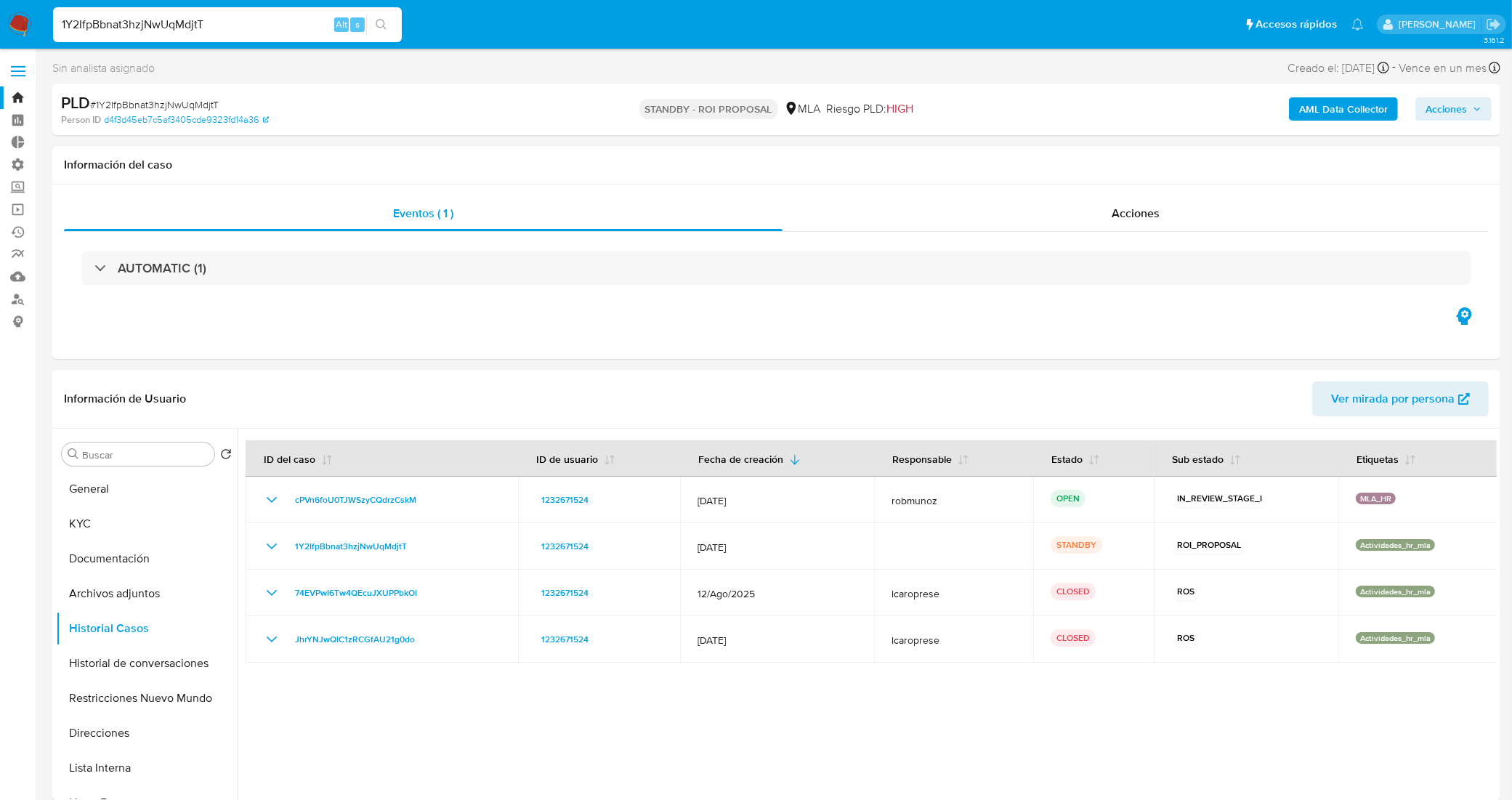
drag, startPoint x: 207, startPoint y: 22, endPoint x: 14, endPoint y: 13, distance: 193.2
click at [14, 13] on nav "Pausado Ver notificaciones 1Y2IfpBbnat3hzjNwUqMdjtT Alt s Accesos rápidos Presi…" at bounding box center [756, 24] width 1512 height 49
paste input "V3qA4ilDujAjtAv35keh4muD"
type input "V3qA4ilDujAjtAv35keh4muD"
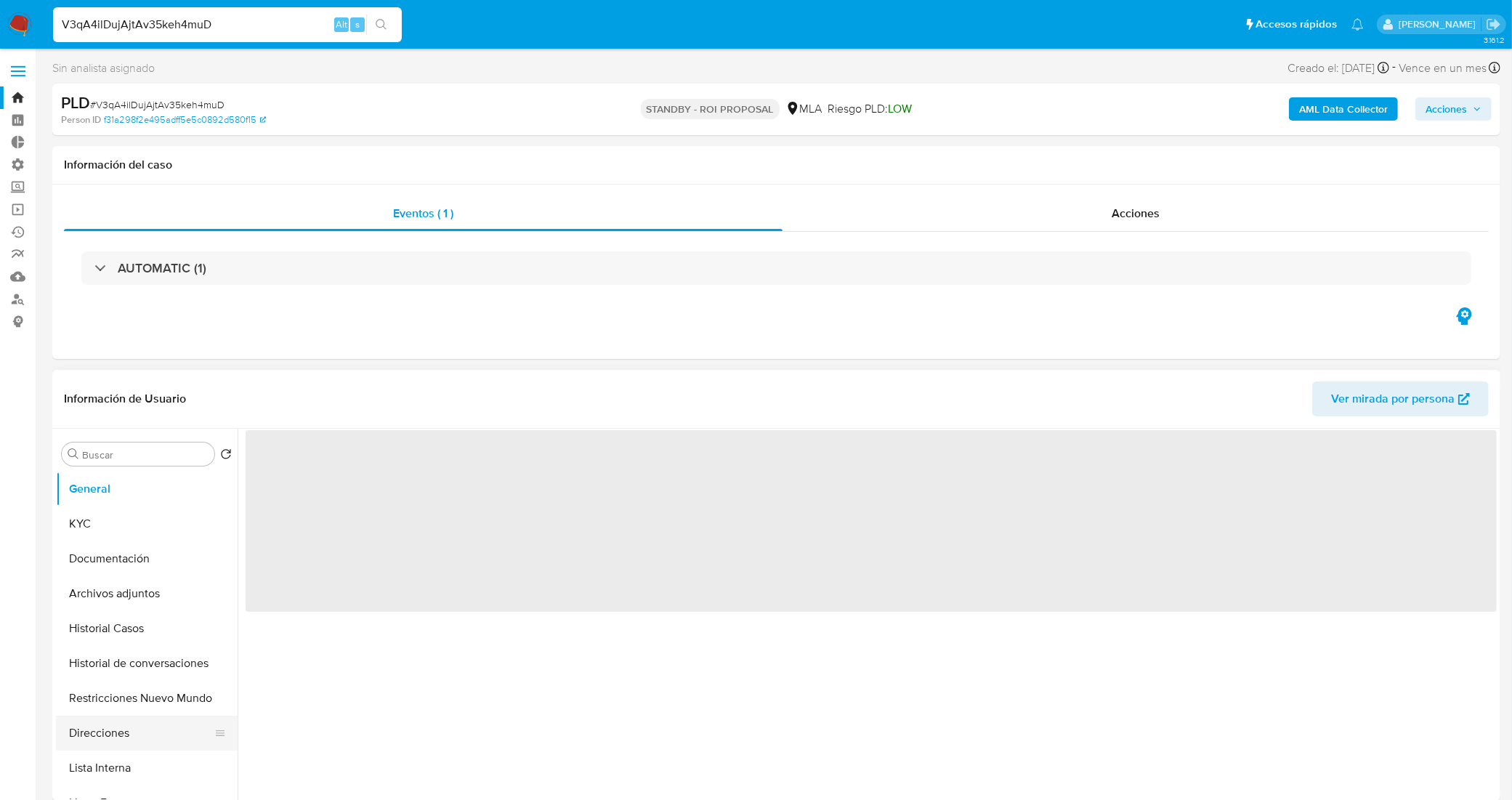
select select "10"
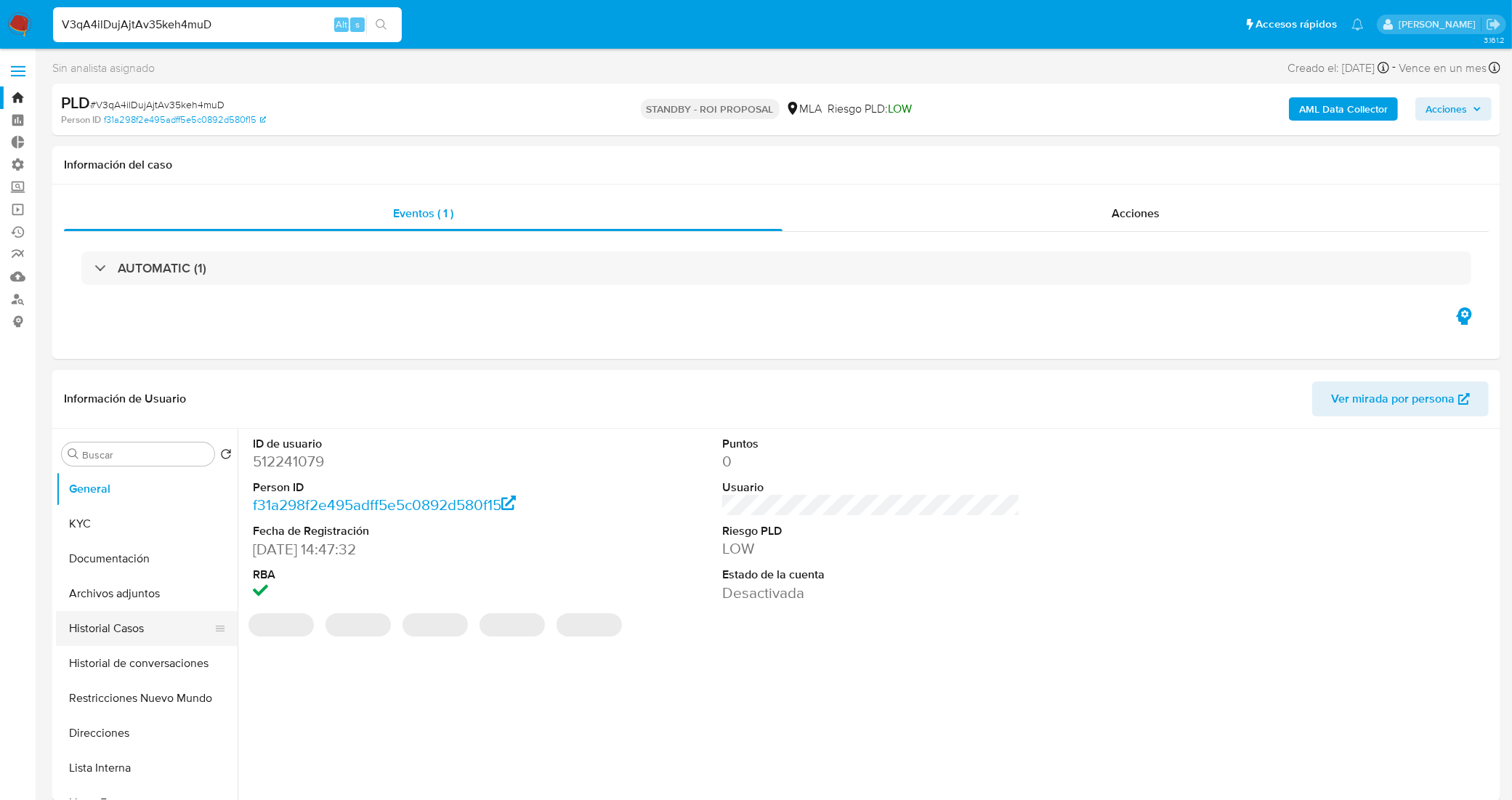
click at [134, 615] on button "Historial Casos" at bounding box center [140, 628] width 170 height 35
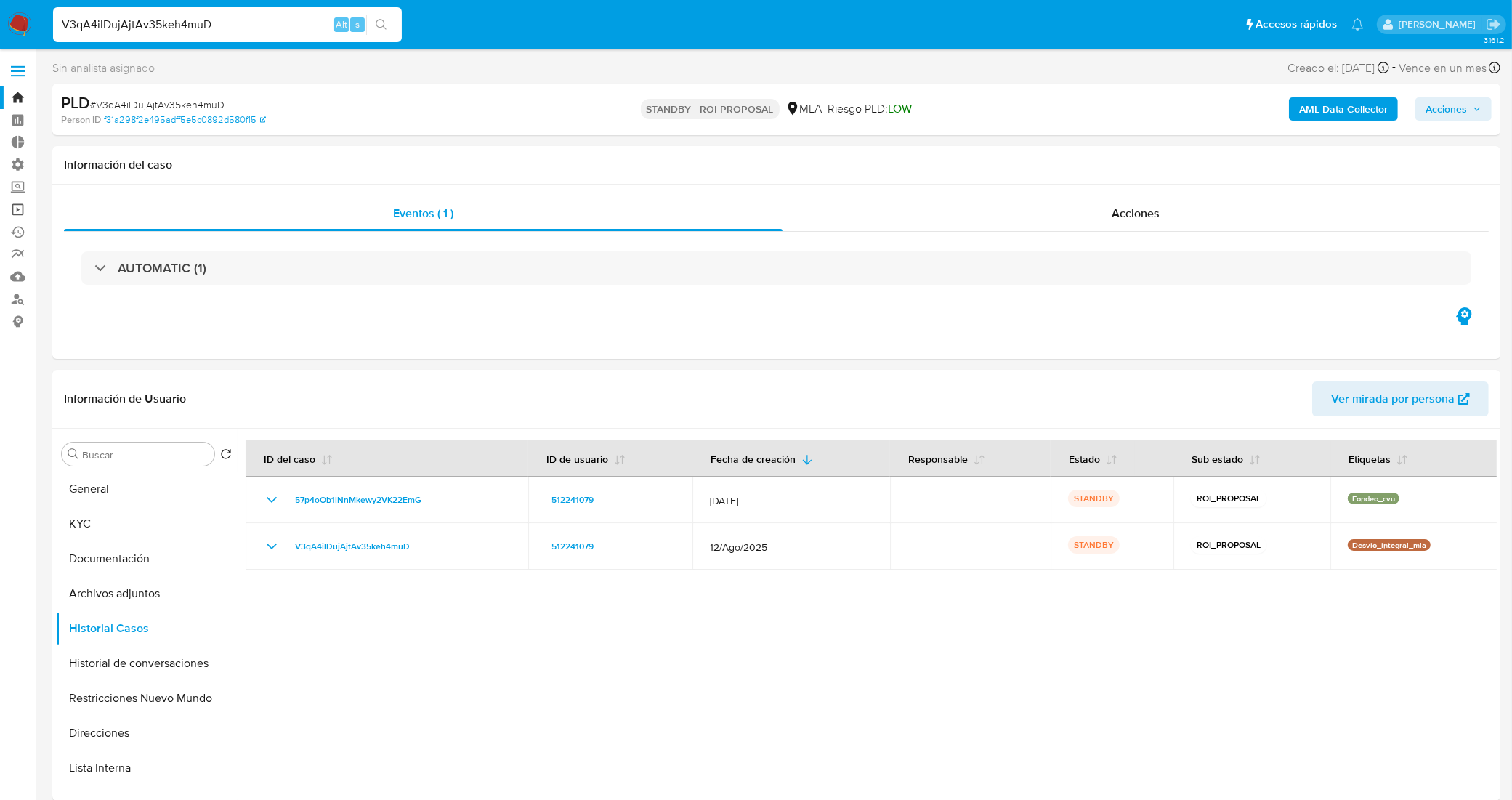
click at [12, 202] on link "Operaciones masivas" at bounding box center [86, 210] width 173 height 22
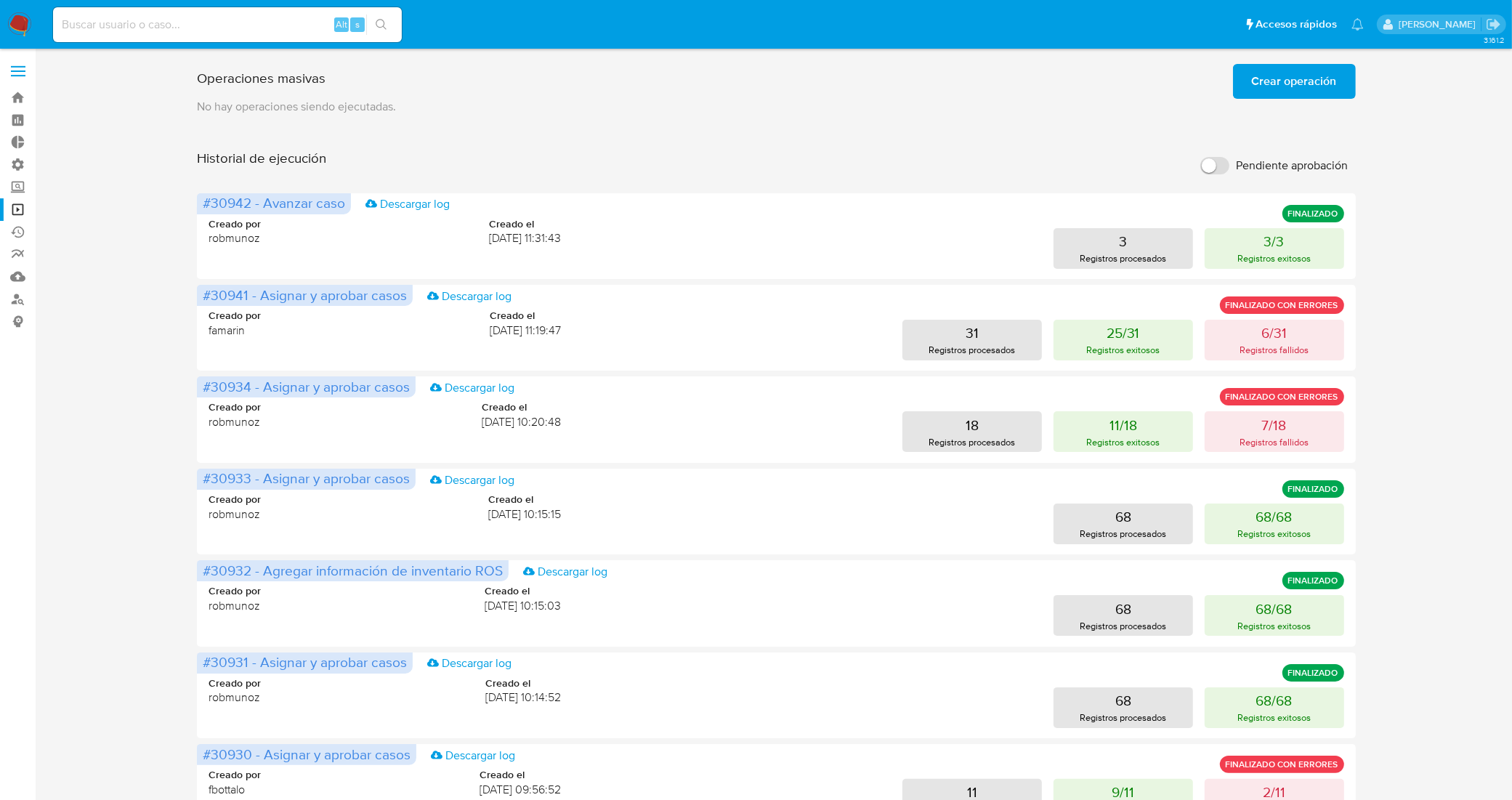
click at [1308, 88] on span "Crear operación" at bounding box center [1294, 82] width 85 height 32
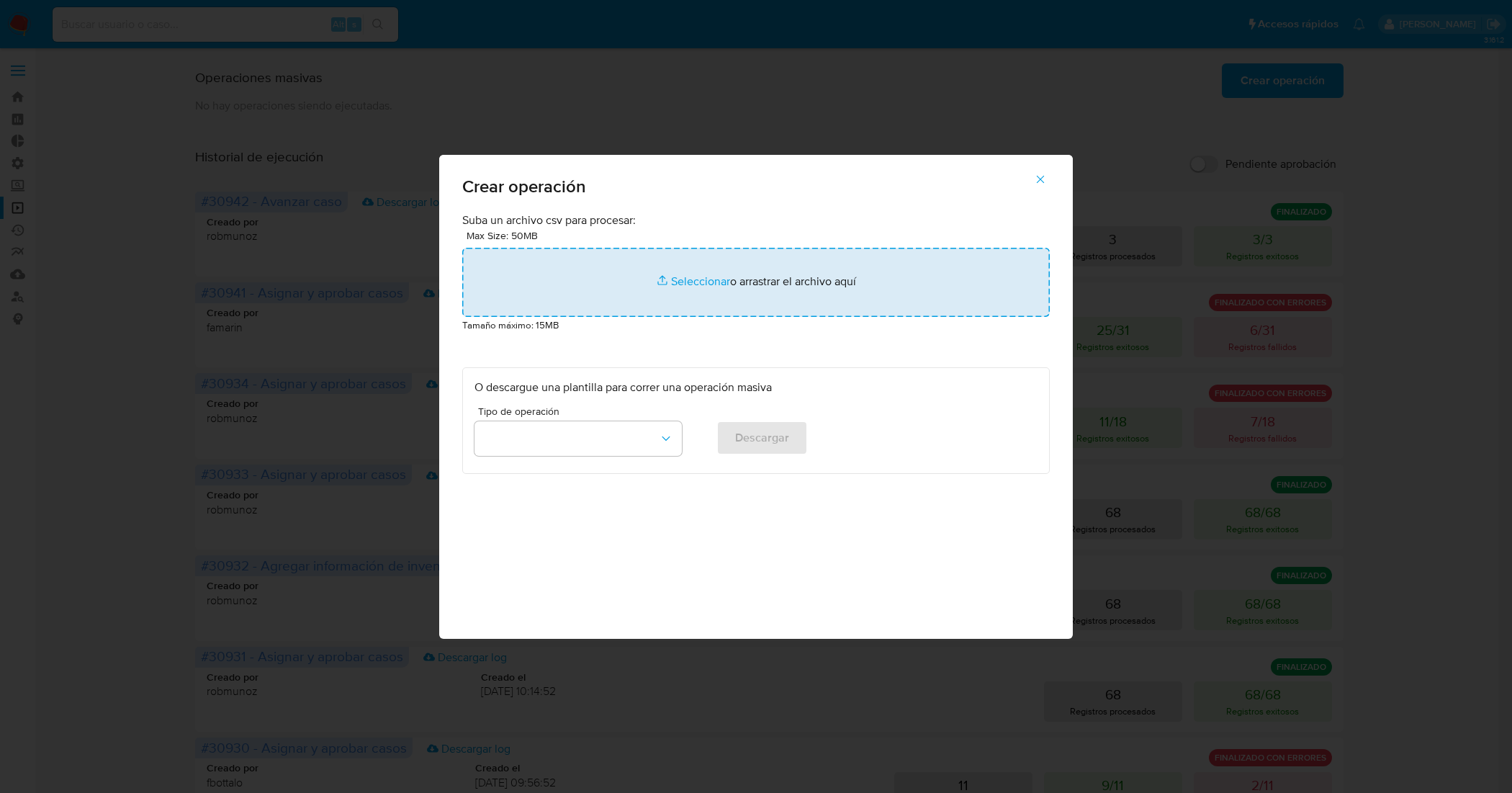
click at [682, 276] on input "file" at bounding box center [756, 283] width 588 height 70
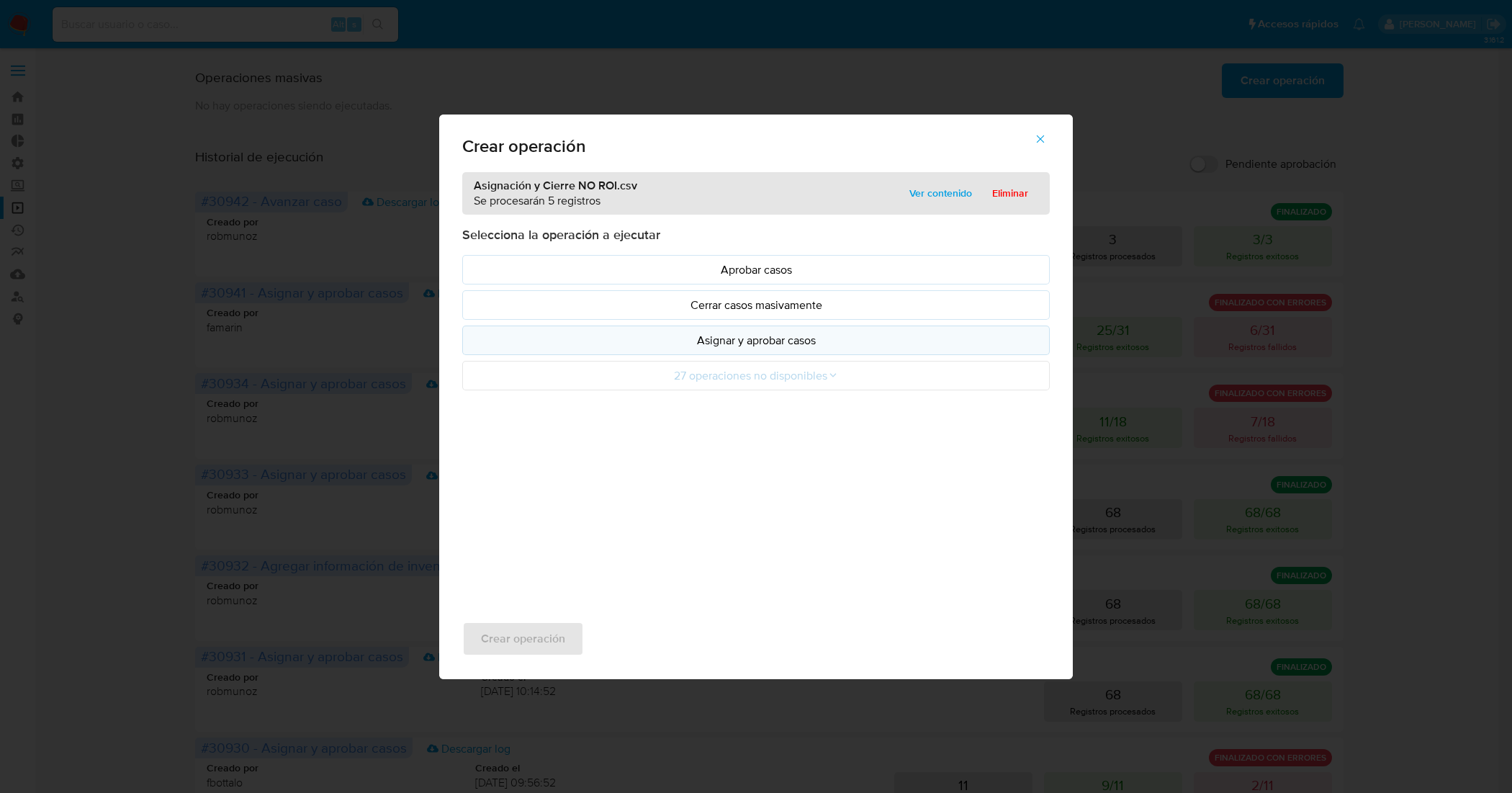
click at [650, 343] on p "Asignar y aprobar casos" at bounding box center [756, 340] width 563 height 17
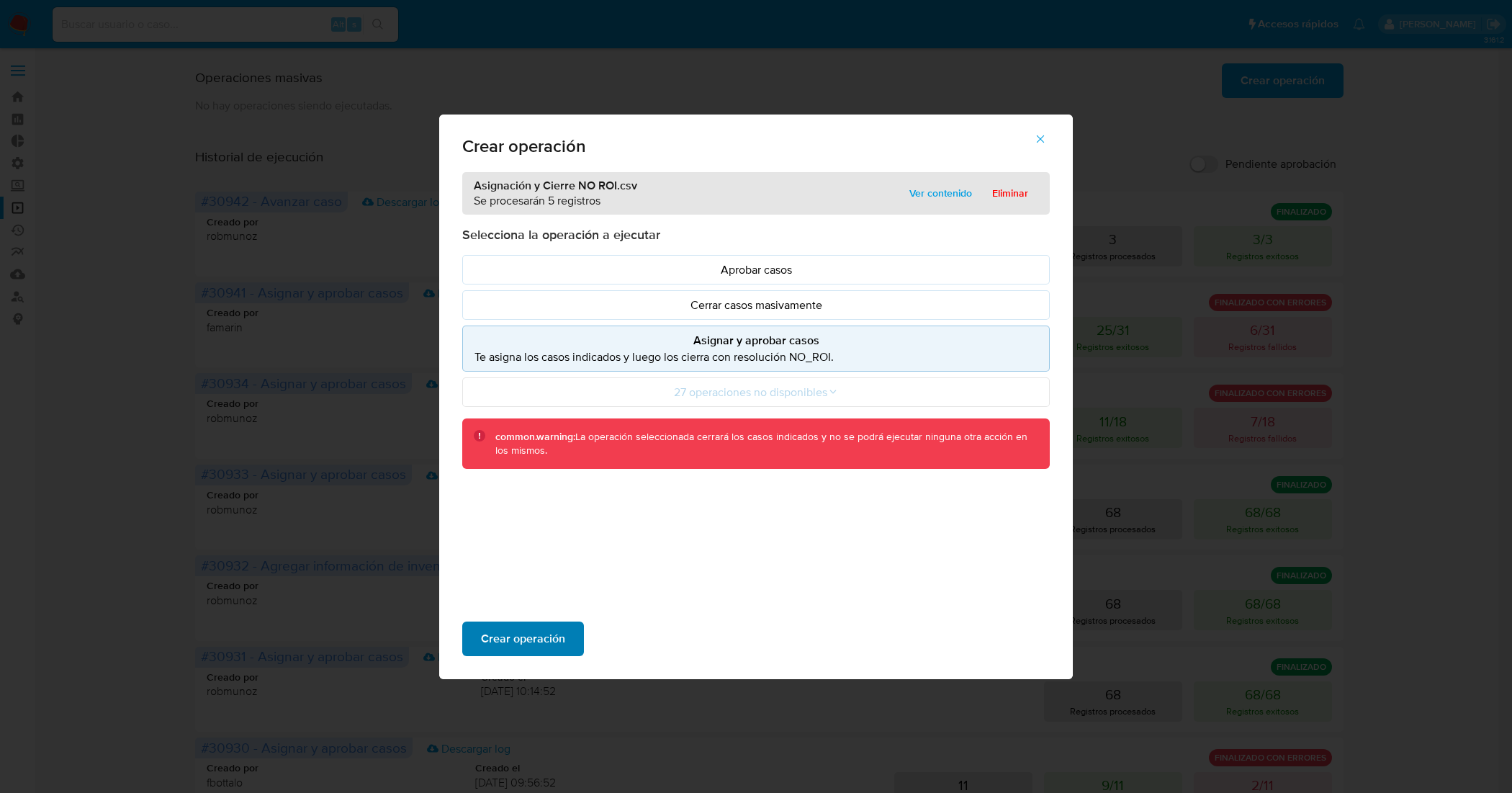
click at [522, 645] on span "Crear operación" at bounding box center [523, 640] width 85 height 32
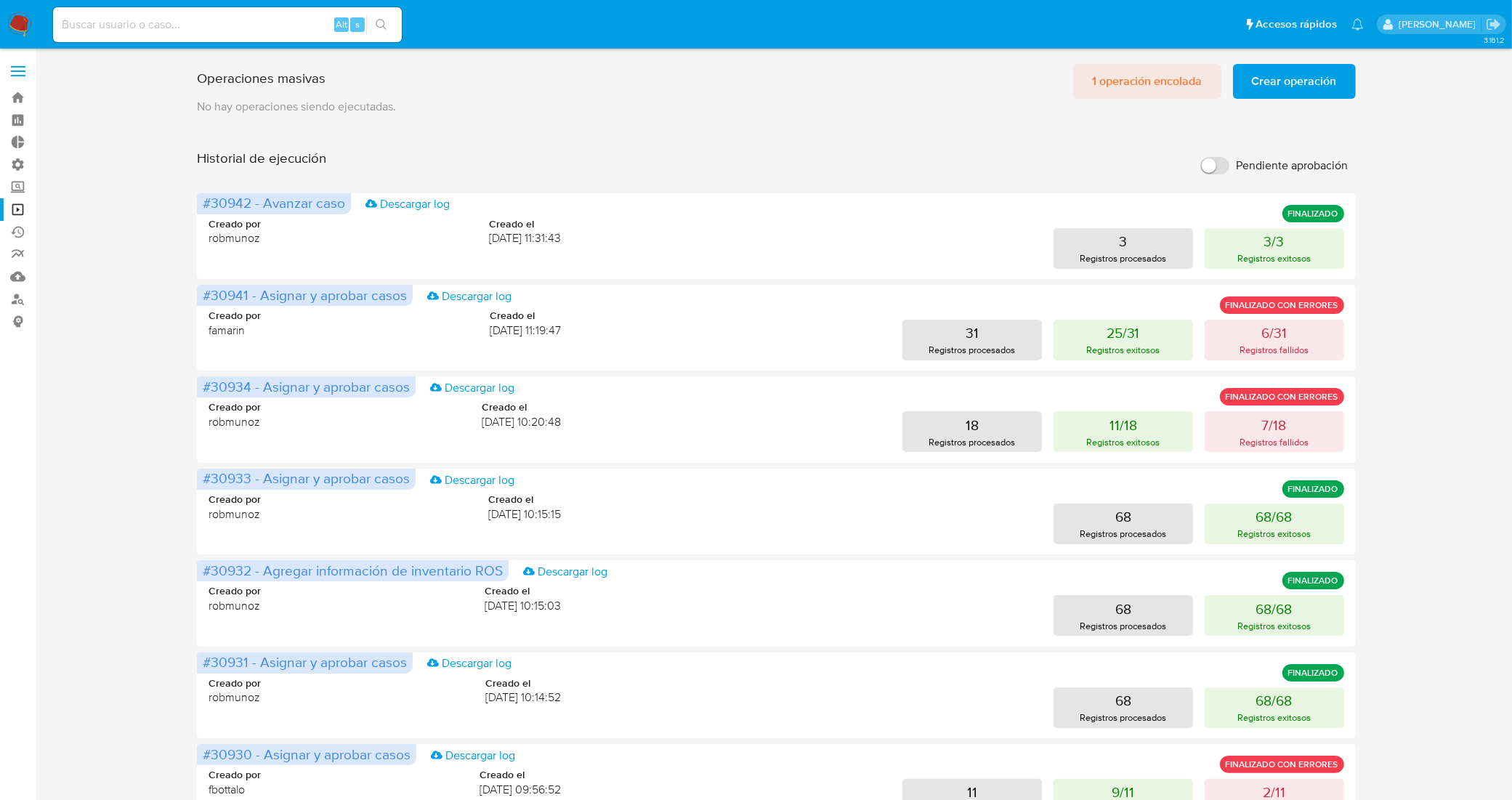
click at [1117, 85] on span "1 operación encolada" at bounding box center [1147, 82] width 111 height 32
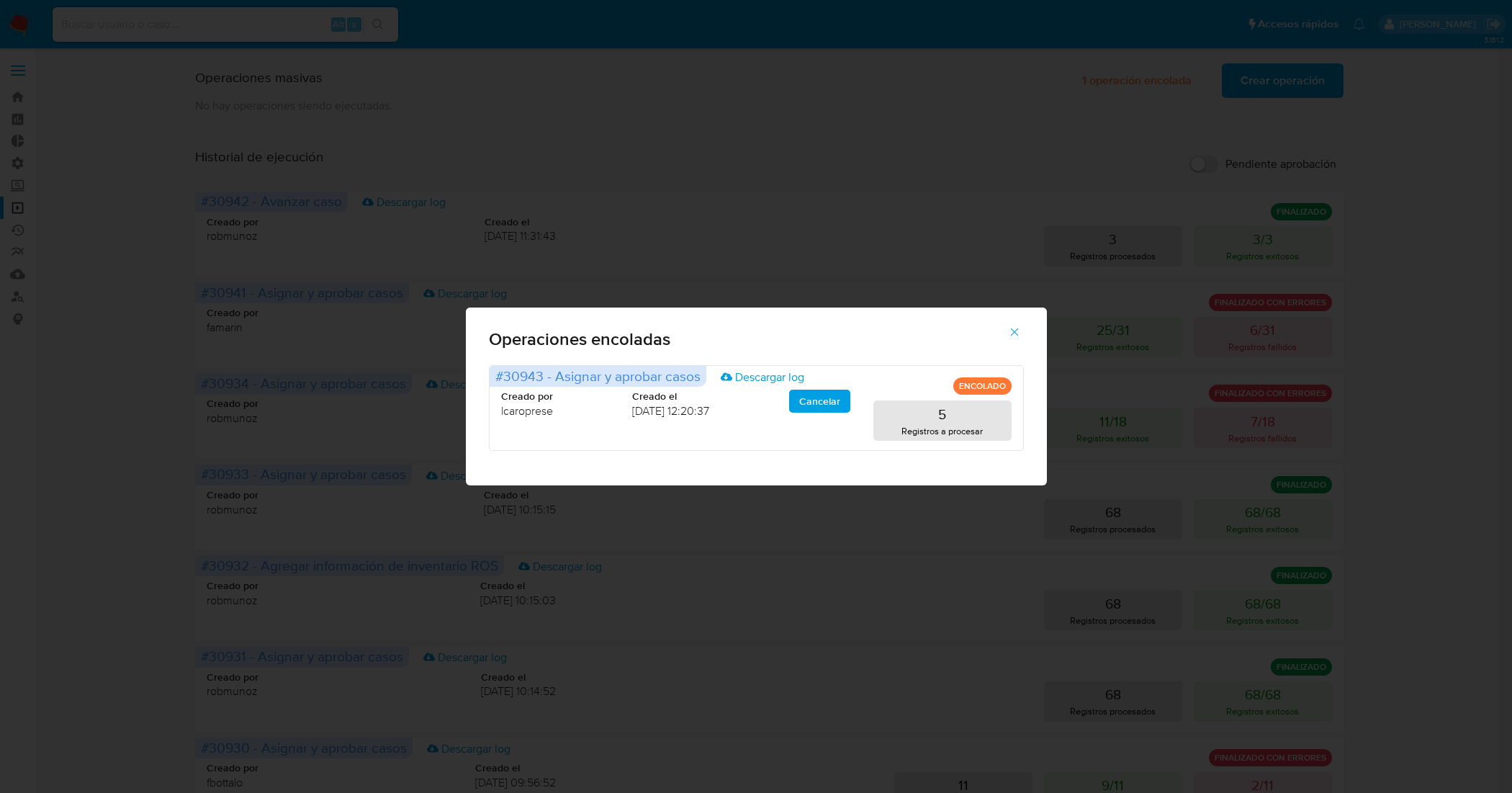
click at [1009, 334] on icon "button" at bounding box center [1015, 332] width 13 height 13
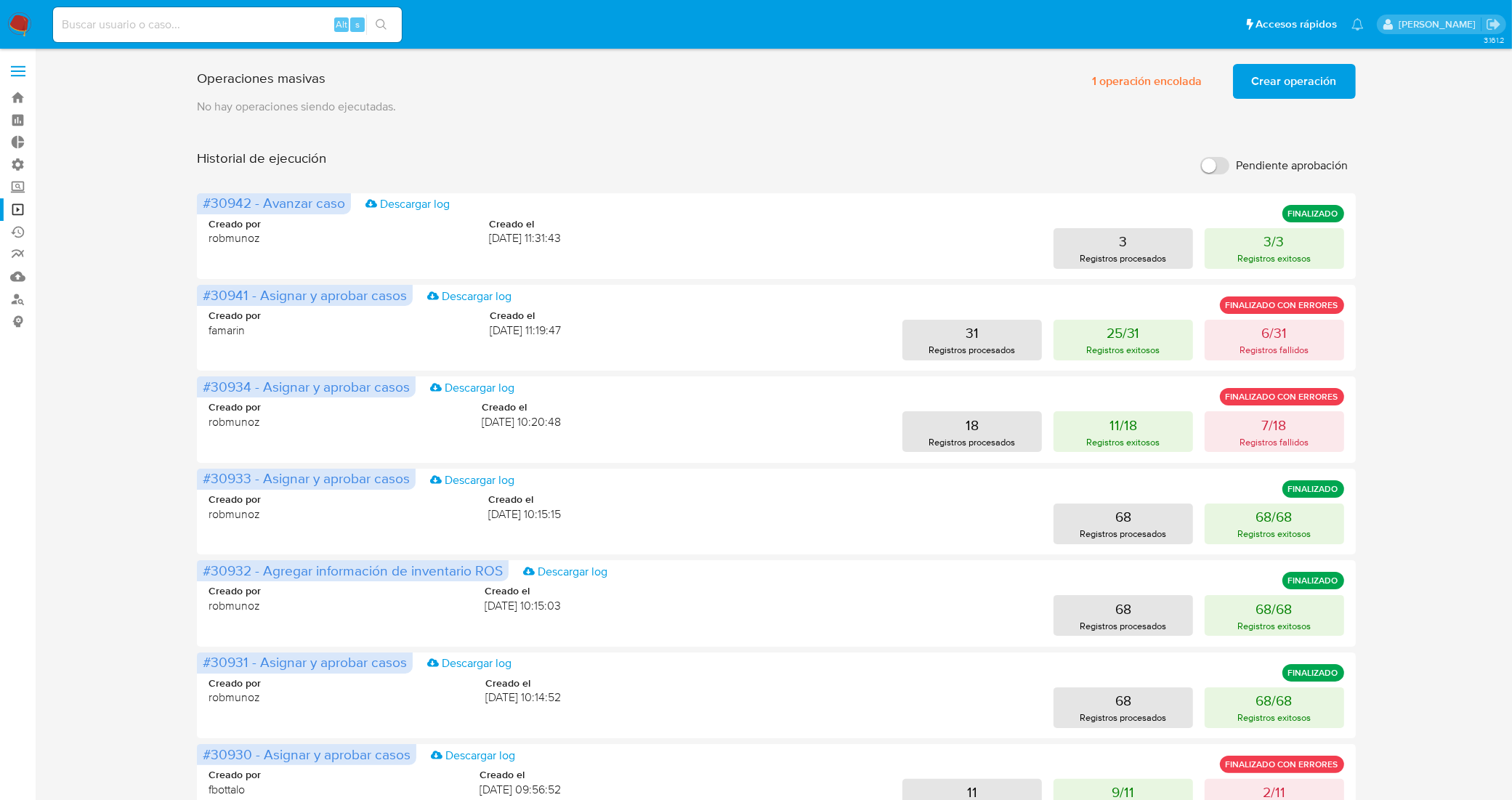
click at [269, 23] on input at bounding box center [228, 24] width 349 height 19
paste input "1Y2IfpBbnat3hzjNwUqMdjtT"
type input "1Y2IfpBbnat3hzjNwUqMdjtT"
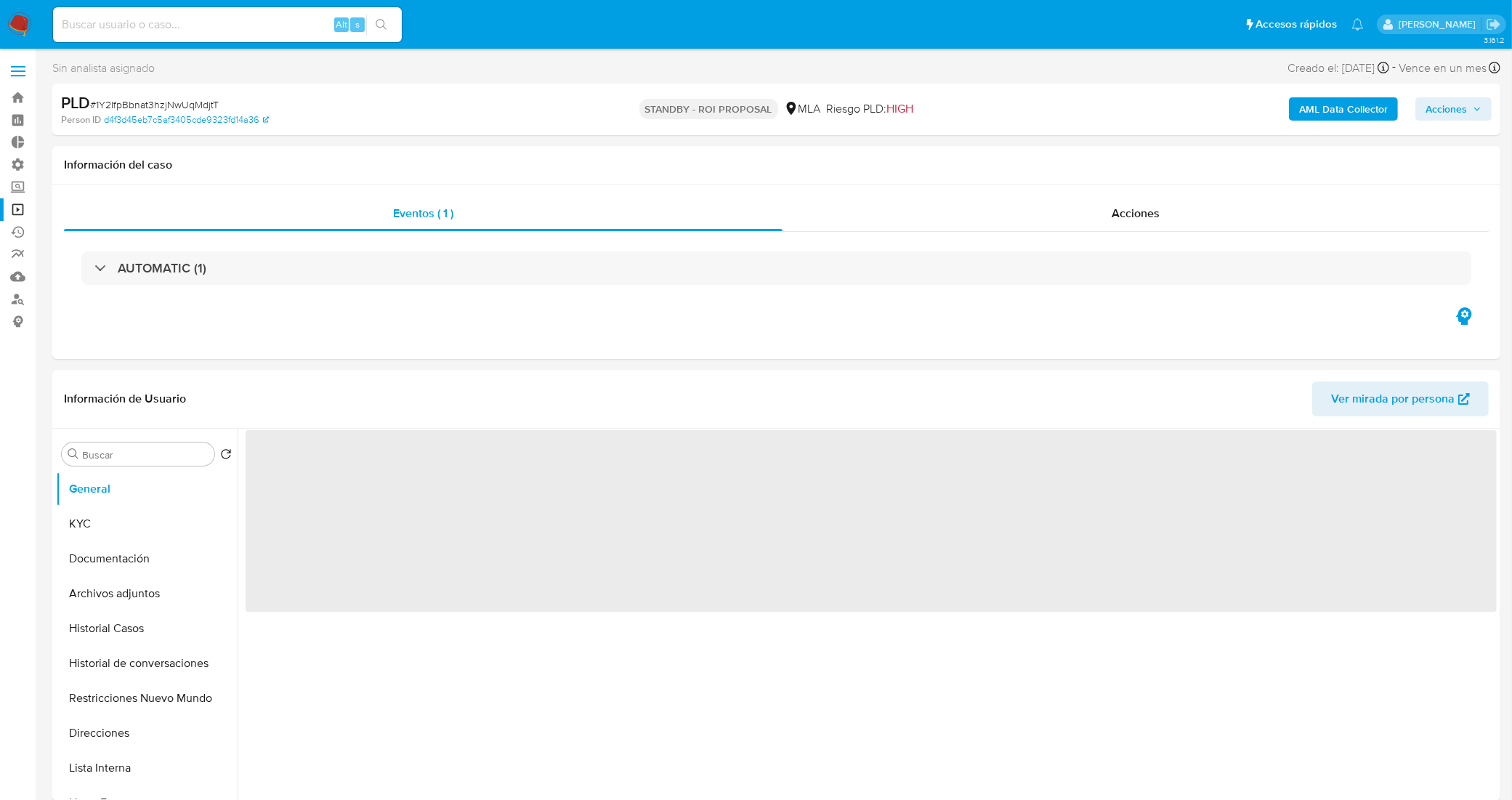
select select "10"
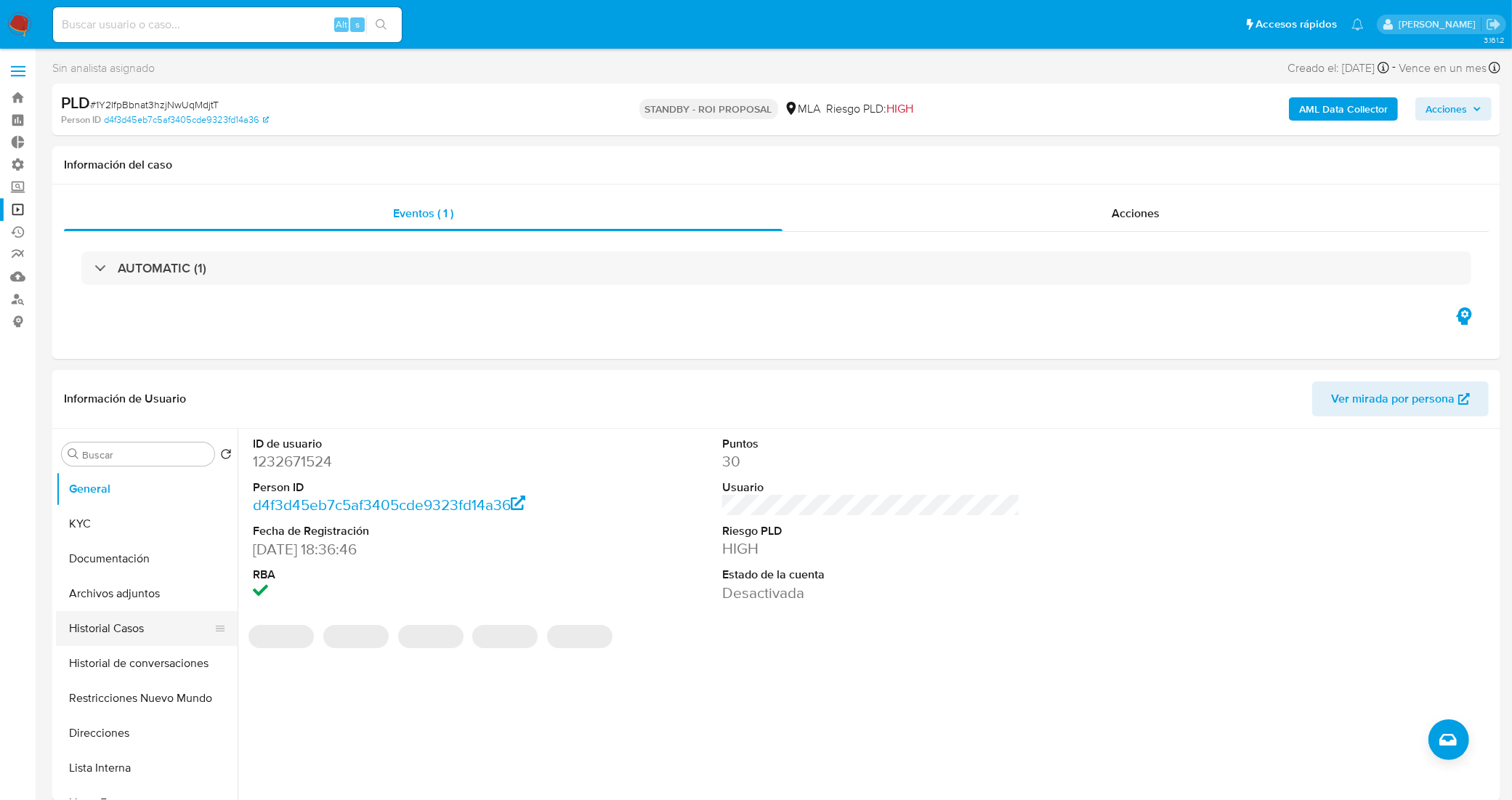
click at [115, 627] on button "Historial Casos" at bounding box center [140, 628] width 170 height 35
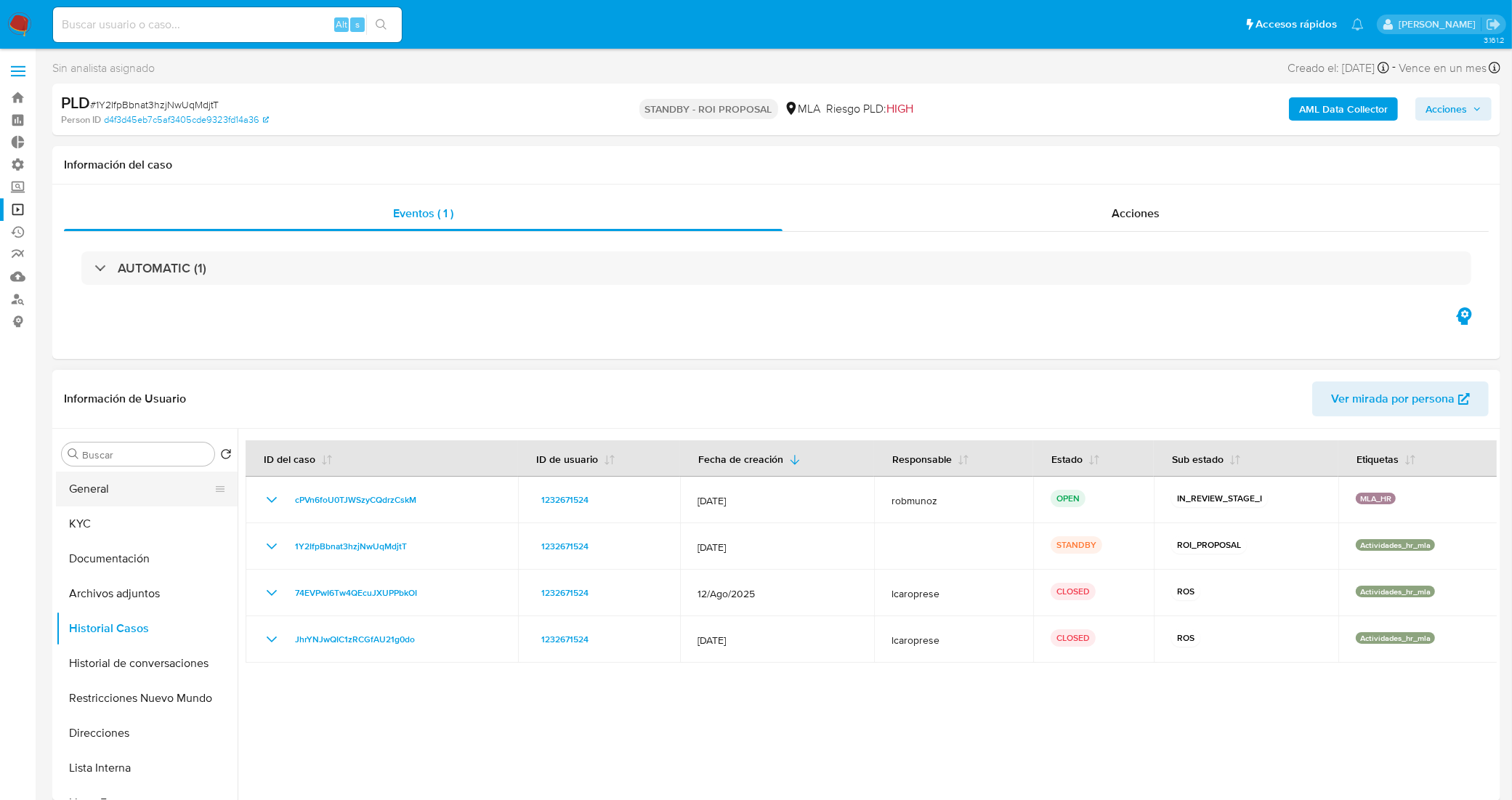
click at [124, 494] on button "General" at bounding box center [140, 489] width 170 height 35
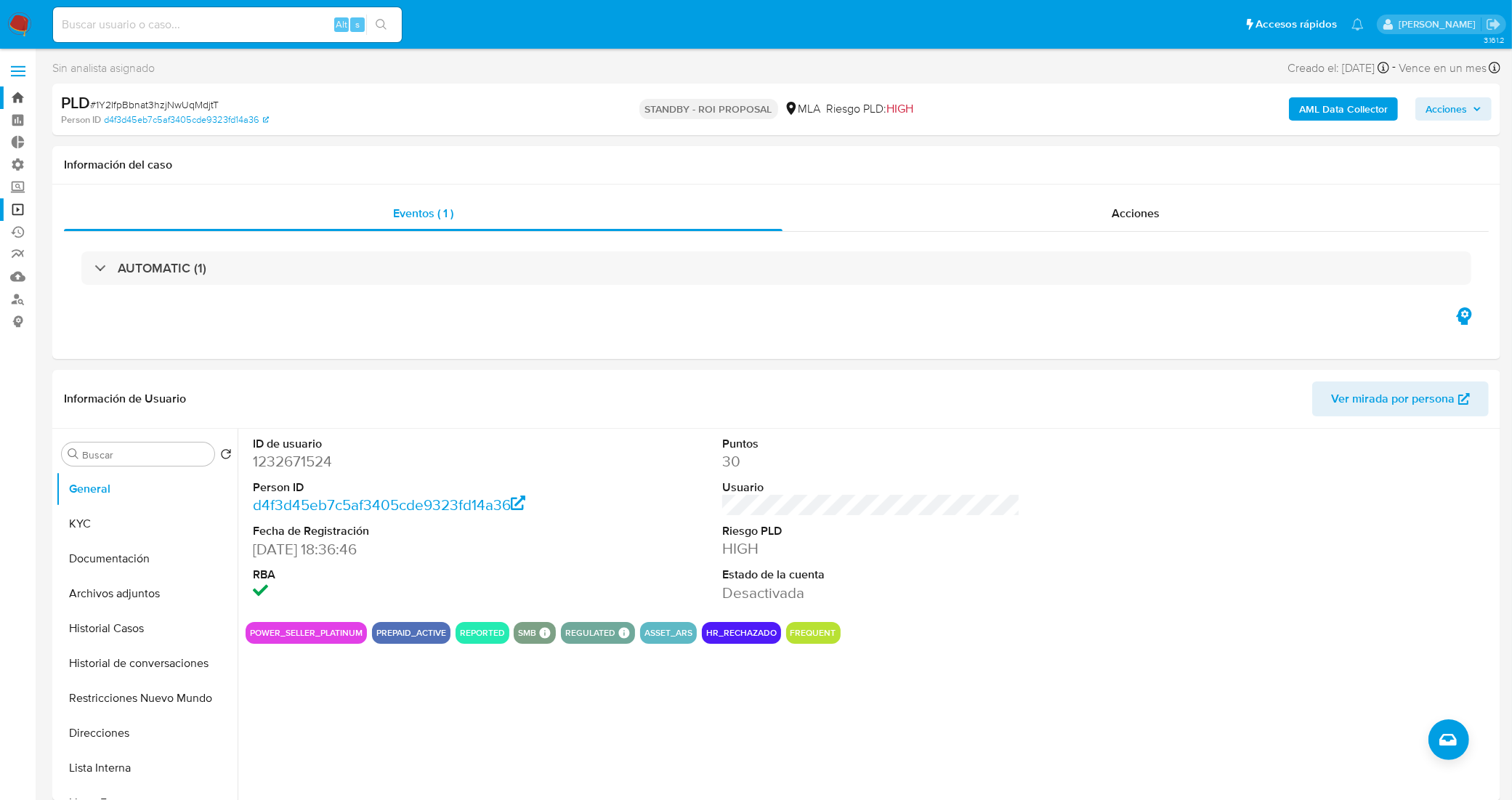
click at [15, 96] on link "Bandeja" at bounding box center [86, 97] width 173 height 22
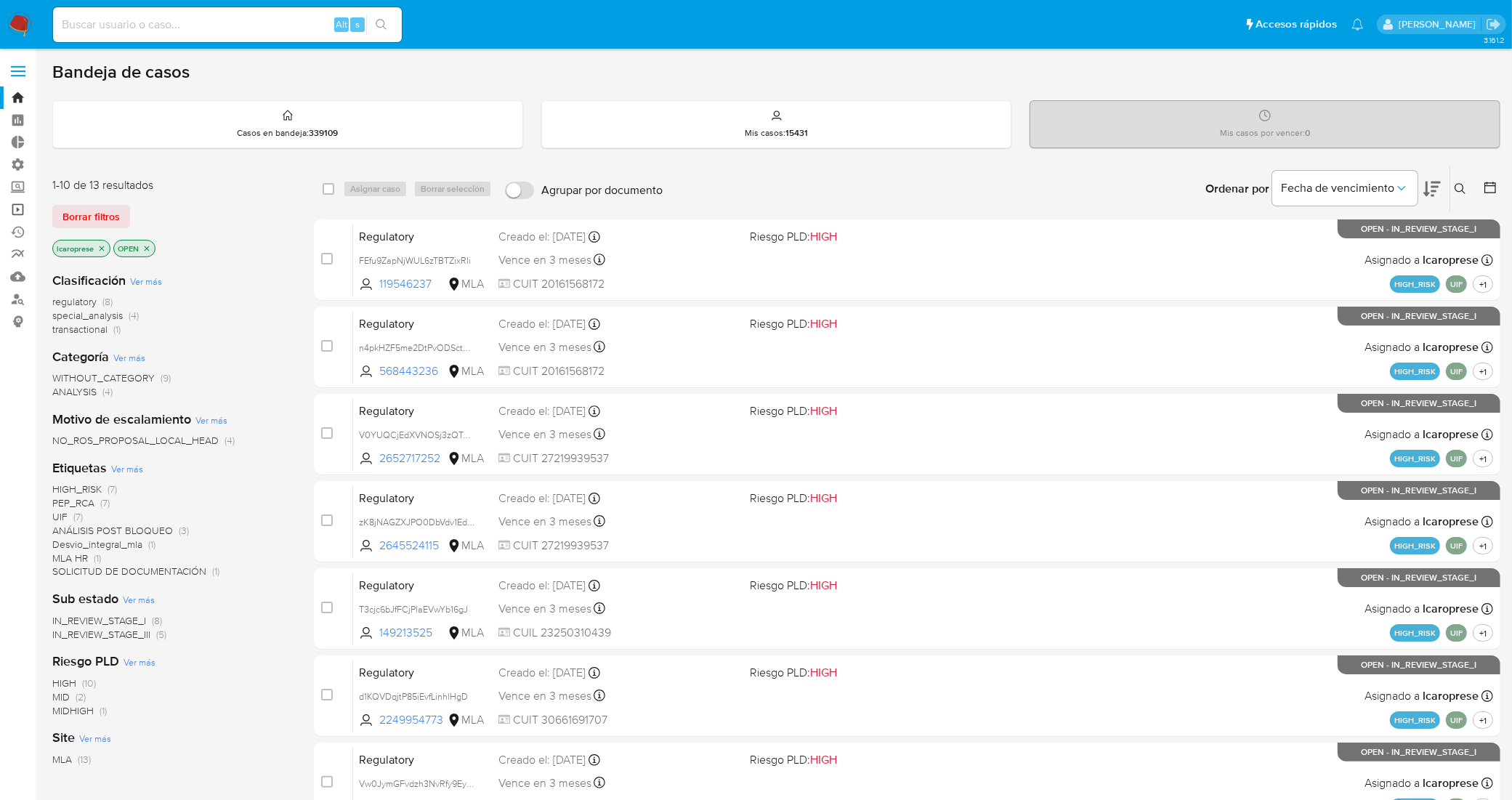
click at [15, 211] on link "Operaciones masivas" at bounding box center [86, 210] width 173 height 22
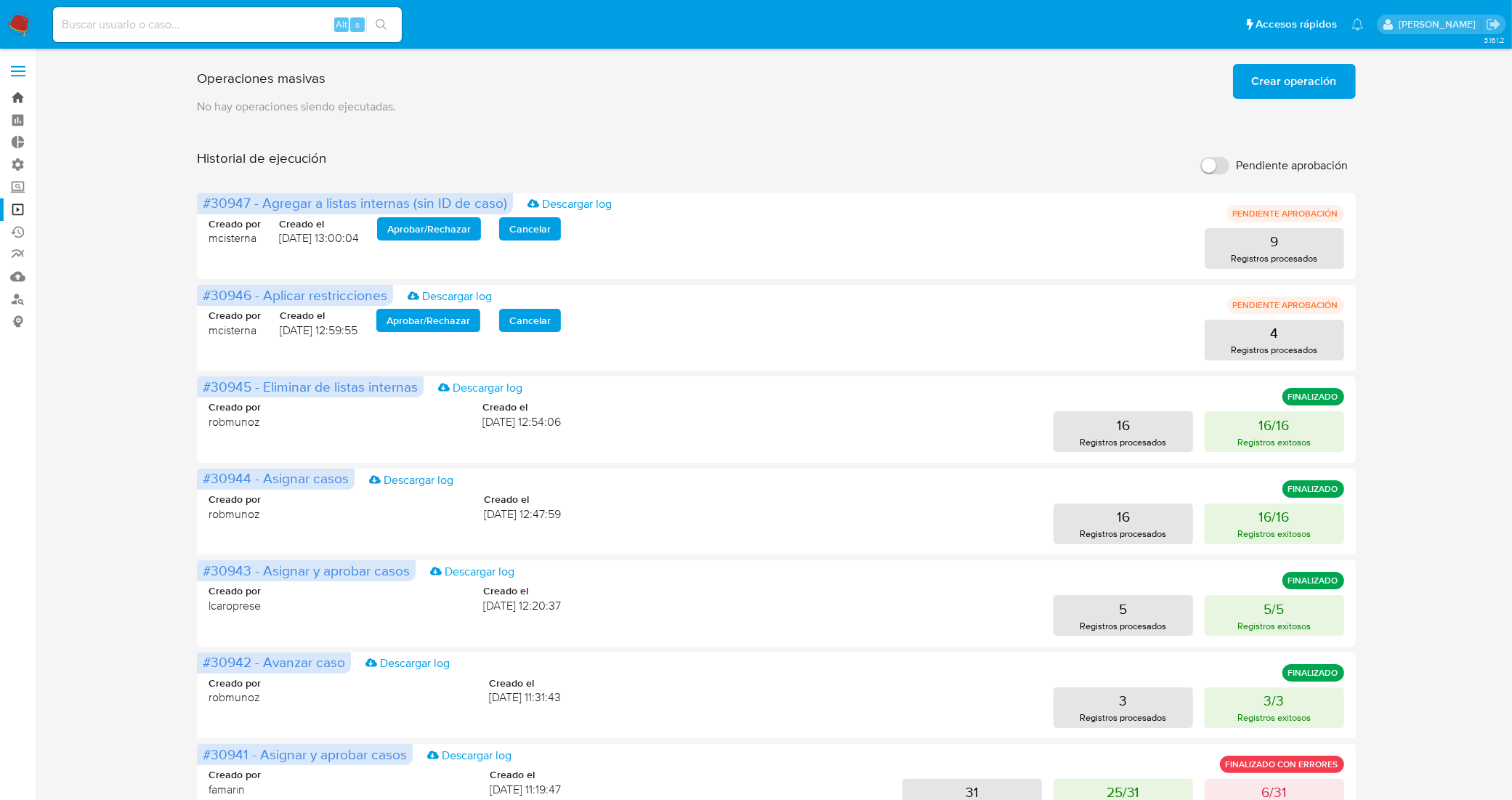
click at [18, 95] on link "Bandeja" at bounding box center [86, 97] width 173 height 22
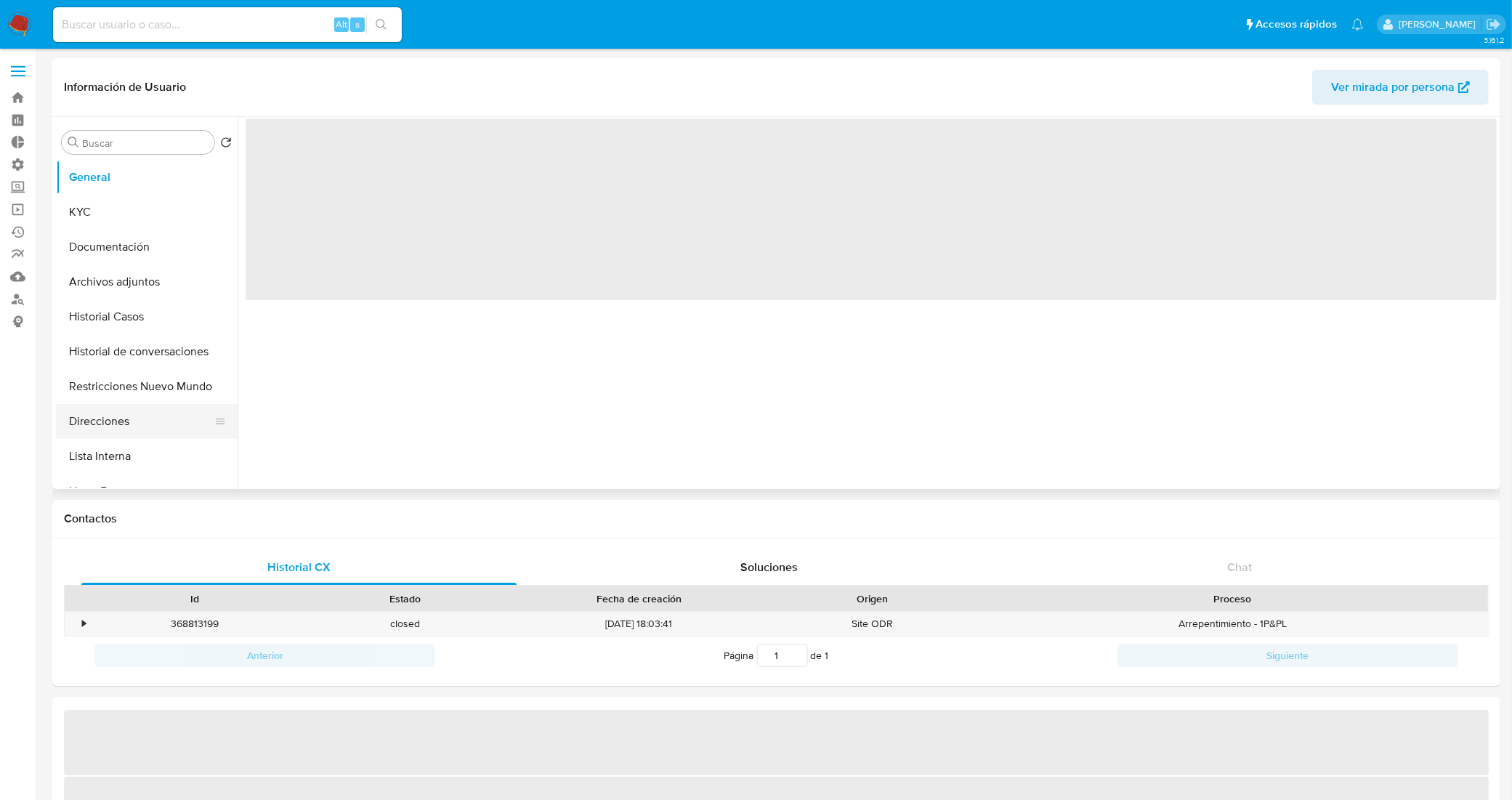
select select "10"
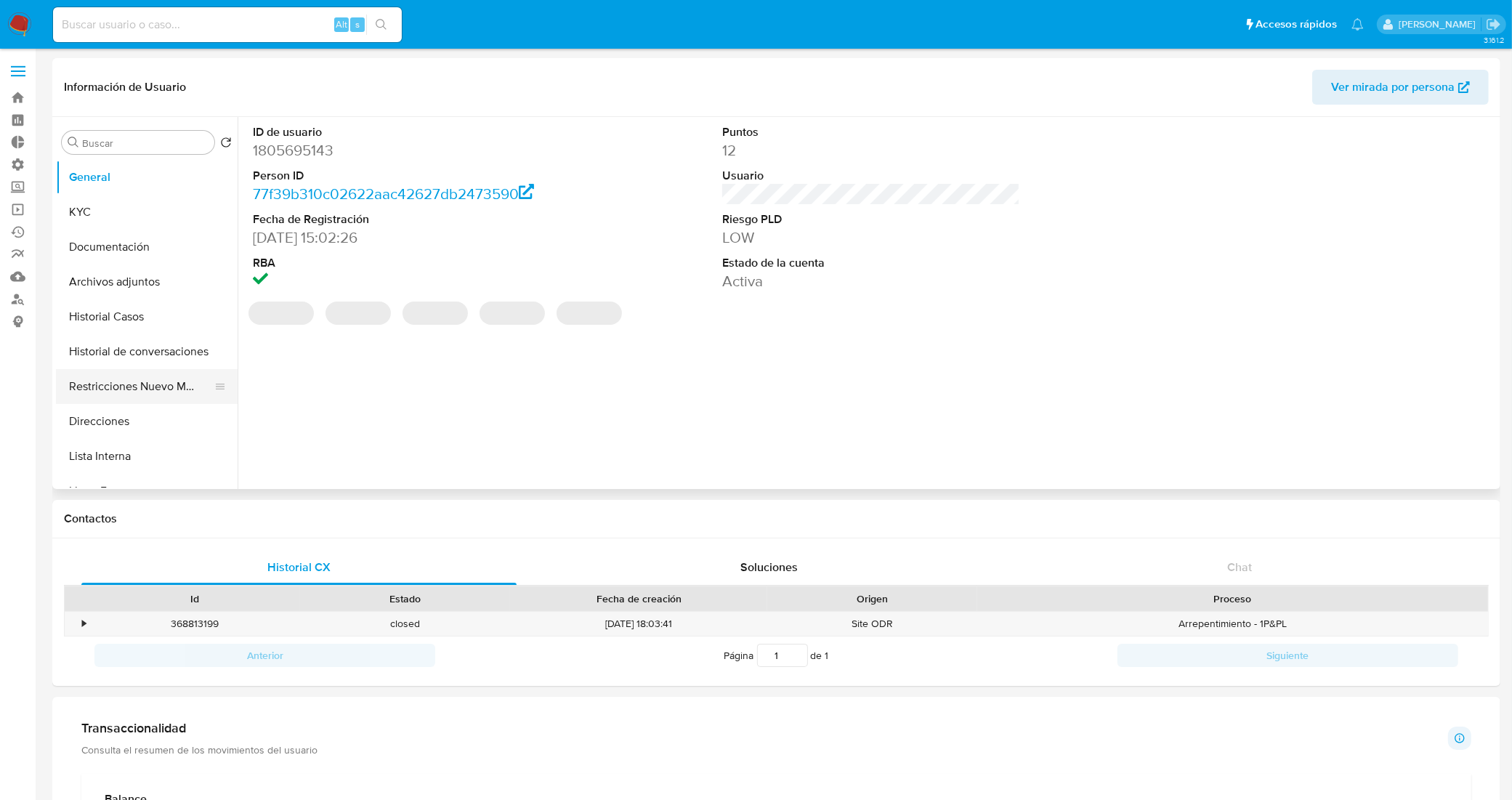
click at [133, 378] on button "Restricciones Nuevo Mundo" at bounding box center [140, 386] width 170 height 35
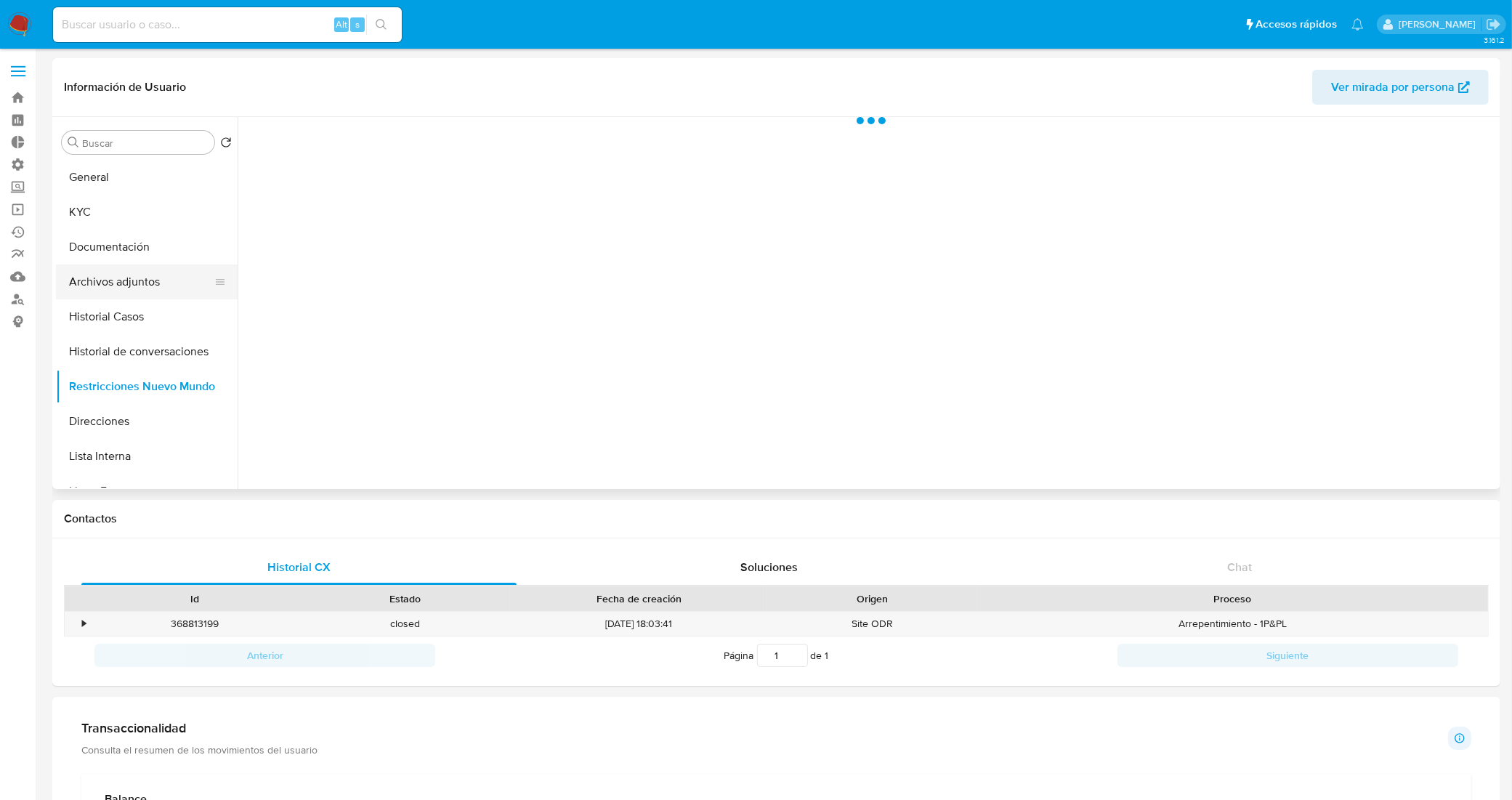
click at [142, 292] on button "Archivos adjuntos" at bounding box center [140, 282] width 170 height 35
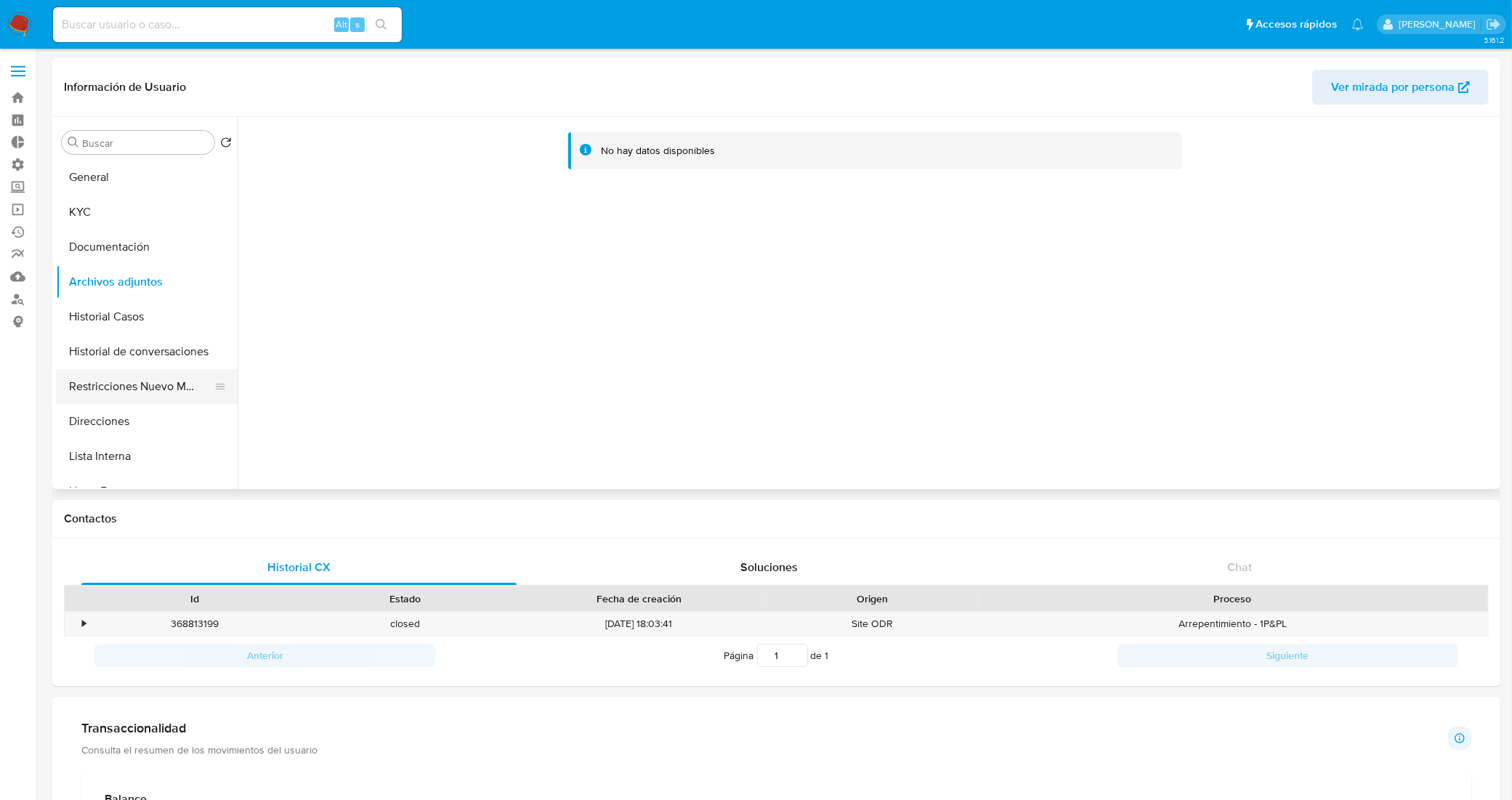
click at [172, 383] on button "Restricciones Nuevo Mundo" at bounding box center [140, 386] width 170 height 35
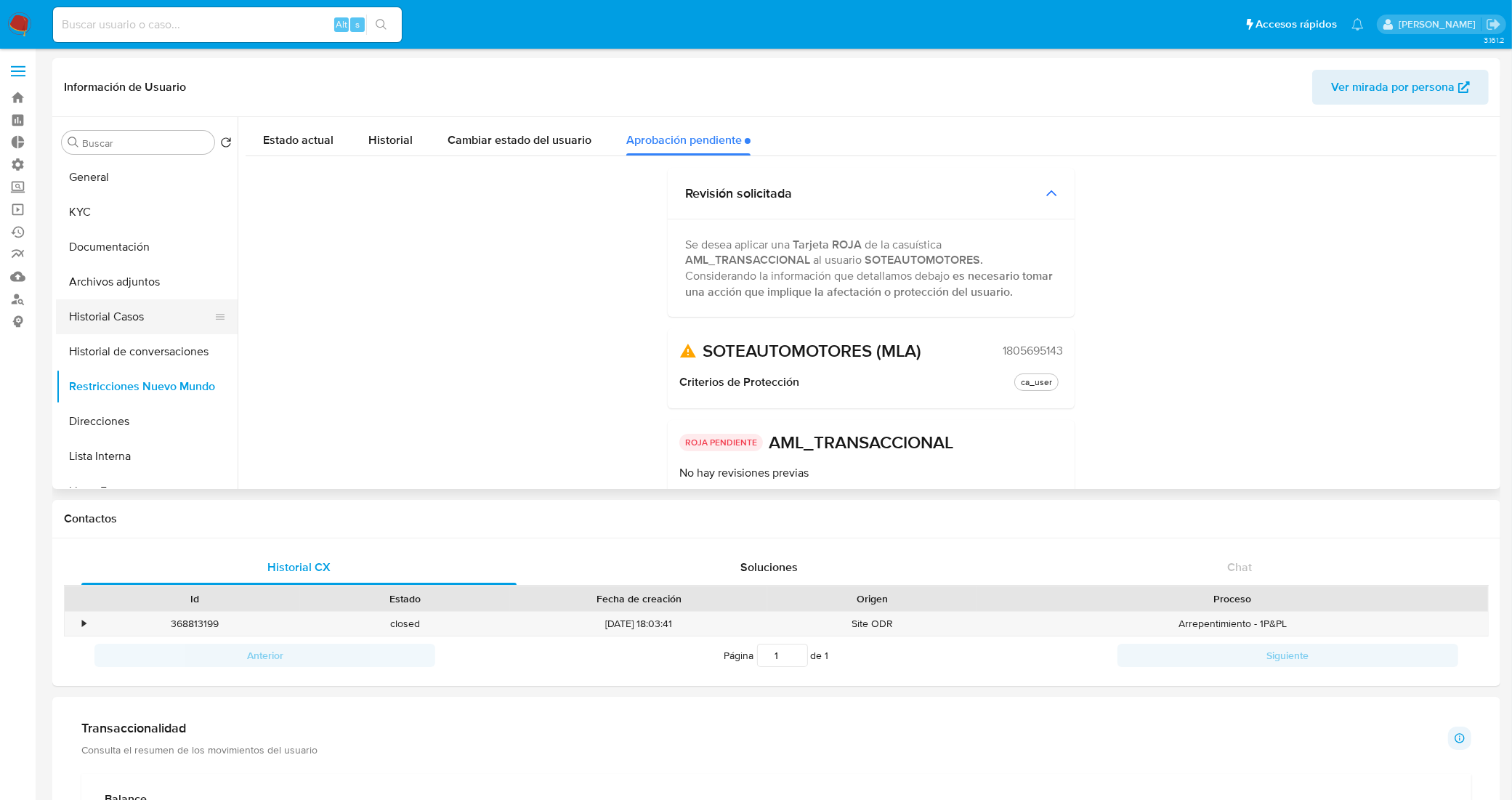
click at [151, 311] on button "Historial Casos" at bounding box center [140, 317] width 170 height 35
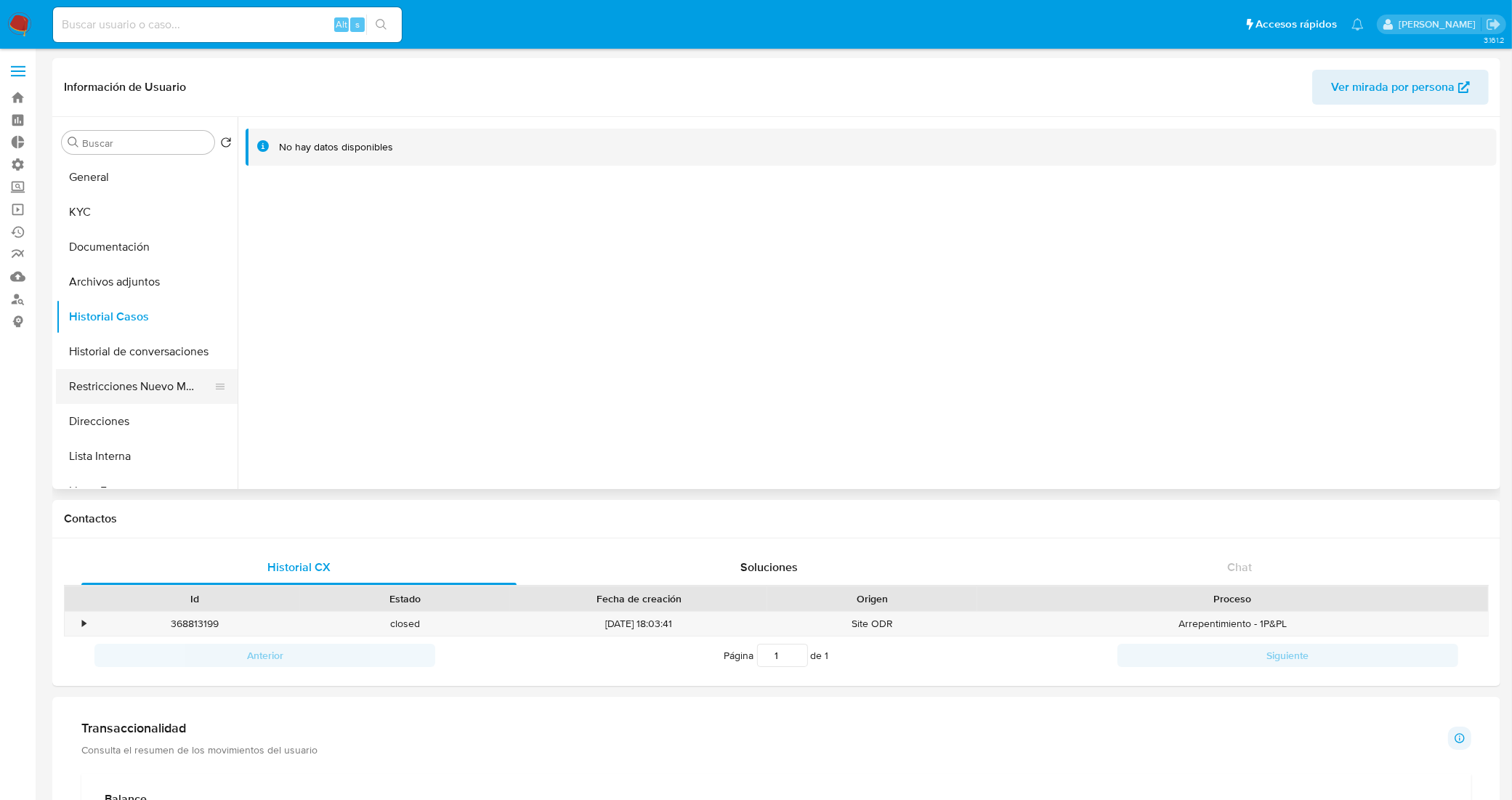
click at [139, 380] on button "Restricciones Nuevo Mundo" at bounding box center [140, 386] width 170 height 35
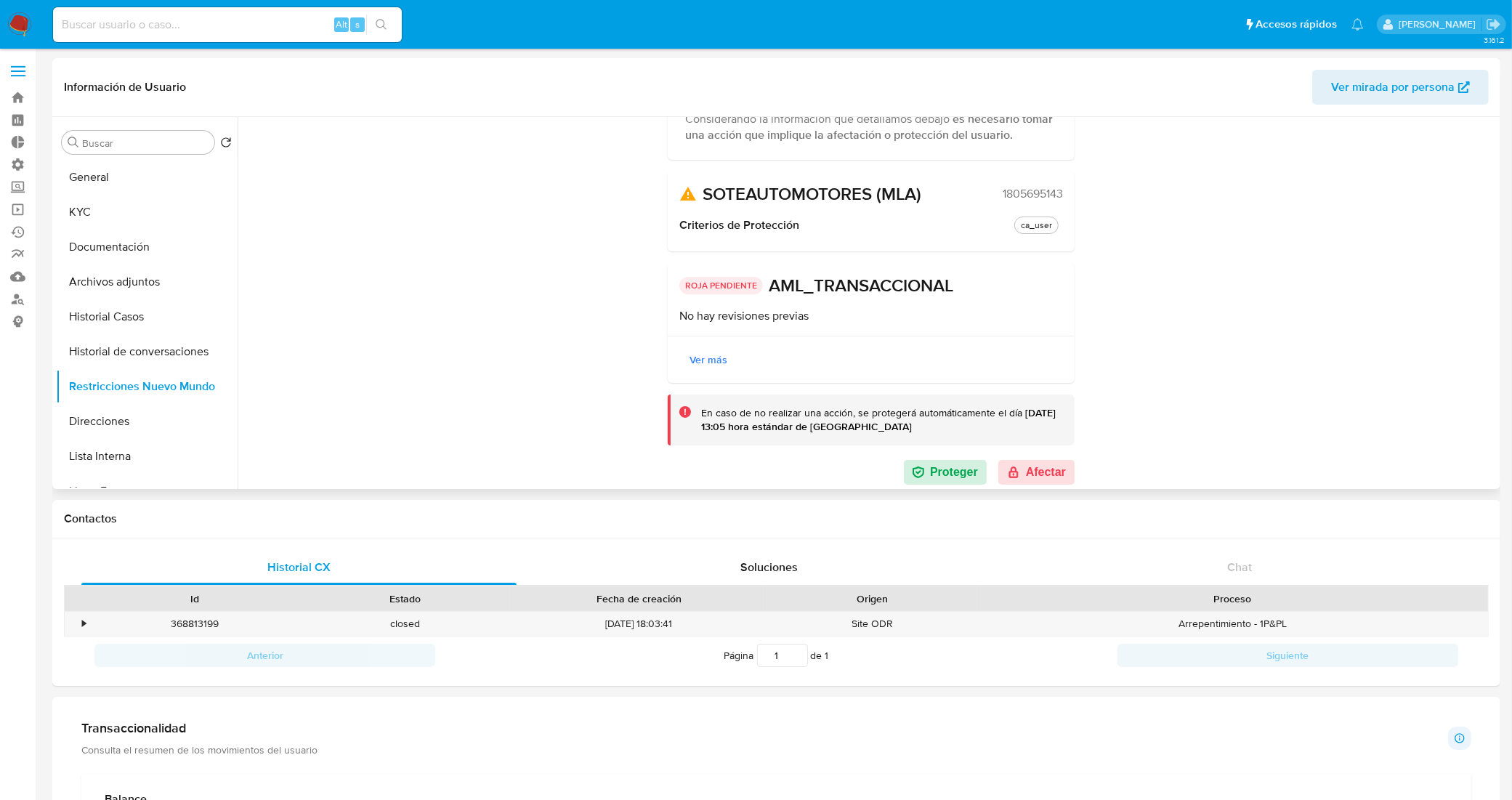
scroll to position [160, 0]
click at [700, 355] on span "Ver más" at bounding box center [709, 356] width 38 height 21
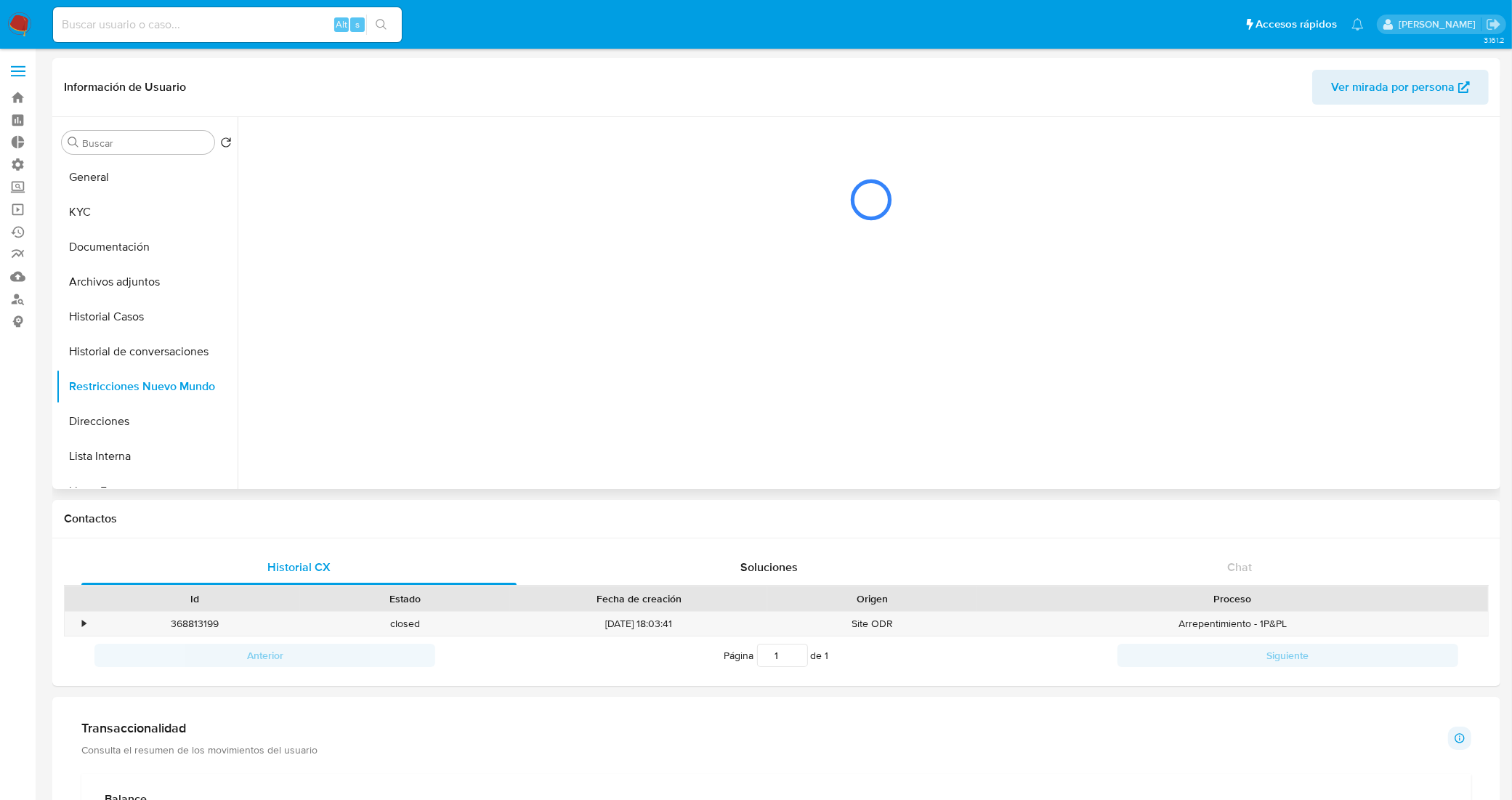
scroll to position [0, 0]
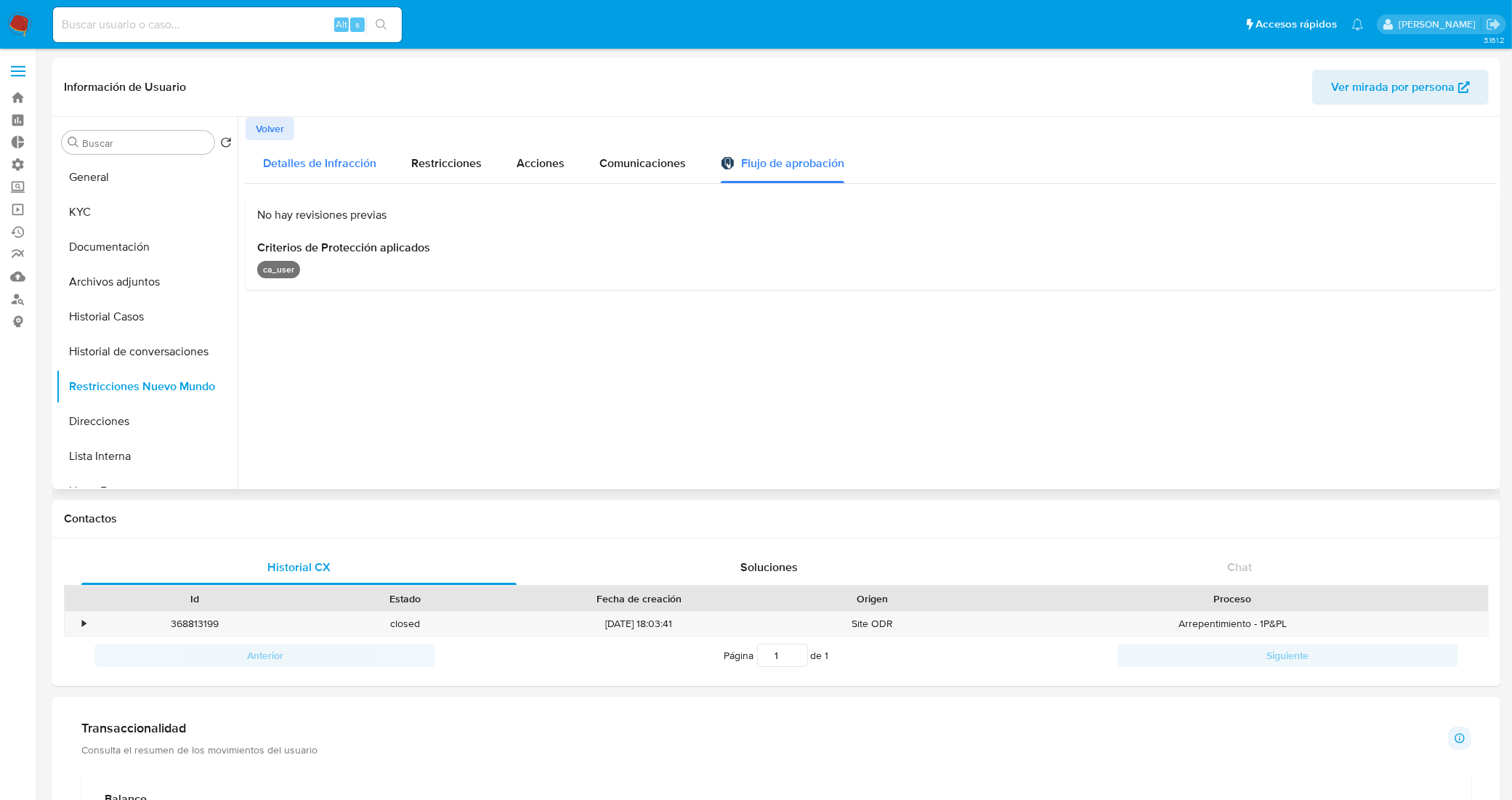
click at [353, 153] on div "Detalles de Infracción" at bounding box center [319, 162] width 113 height 43
